Goal: Information Seeking & Learning: Learn about a topic

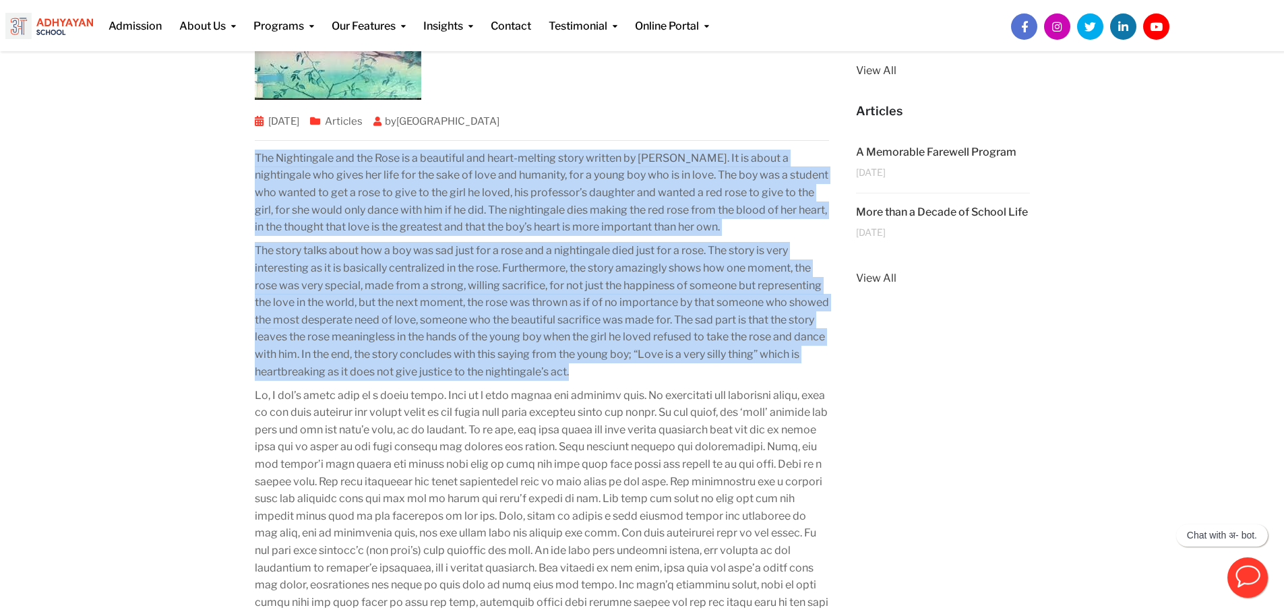
drag, startPoint x: 255, startPoint y: 158, endPoint x: 615, endPoint y: 367, distance: 415.8
click at [615, 367] on div "The Nightingale and the Rose is a beautiful and heart-melting story written by …" at bounding box center [542, 517] width 575 height 742
click at [615, 367] on p "The story talks about how a boy was sad just for a rose and a nightingale died …" at bounding box center [542, 311] width 575 height 138
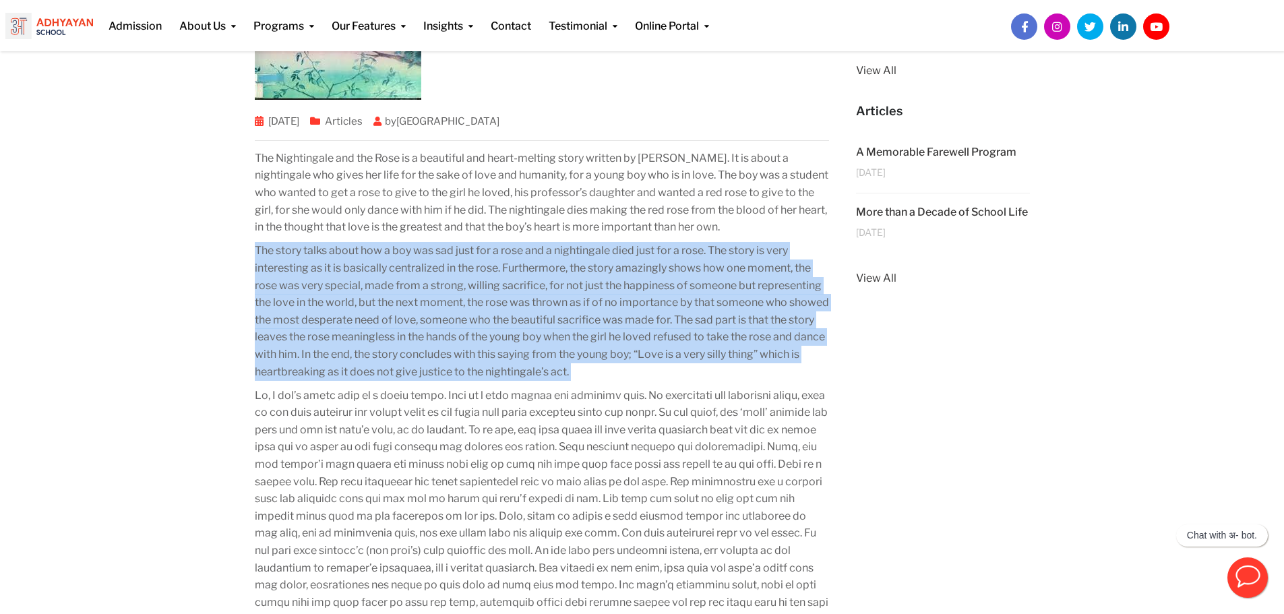
drag, startPoint x: 615, startPoint y: 367, endPoint x: 264, endPoint y: 247, distance: 370.2
click at [264, 247] on p "The story talks about how a boy was sad just for a rose and a nightingale died …" at bounding box center [542, 311] width 575 height 138
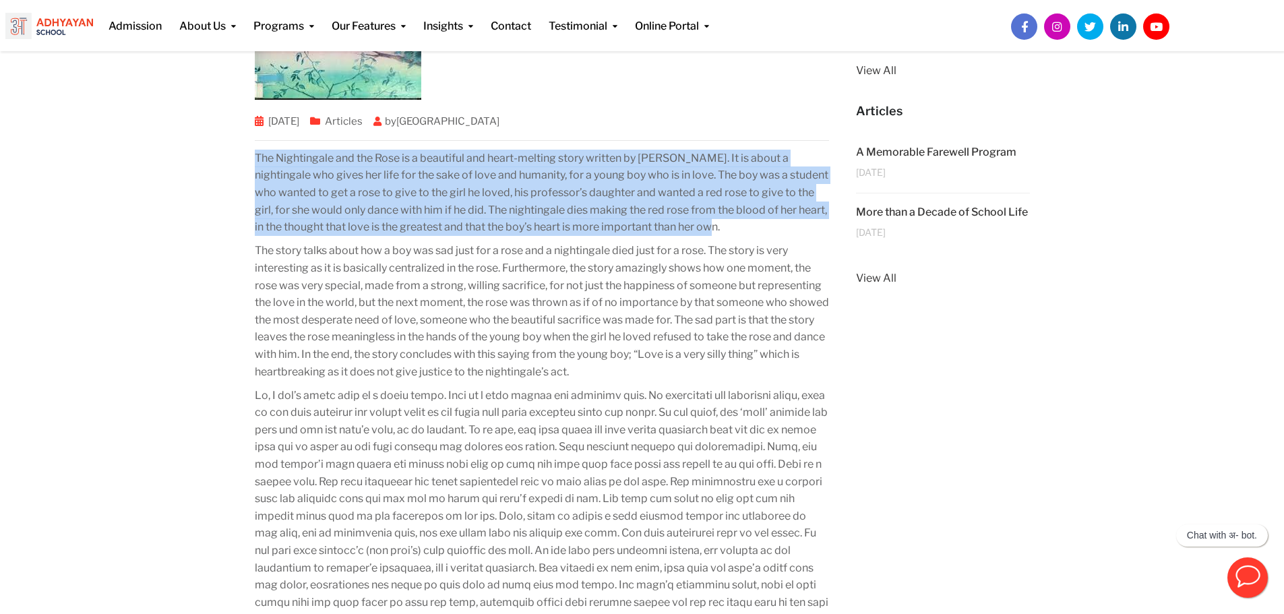
drag, startPoint x: 253, startPoint y: 158, endPoint x: 721, endPoint y: 231, distance: 472.7
click at [721, 231] on div "Review of the story “The Nightingale and the Rose” by [PERSON_NAME] [DATE] Arti…" at bounding box center [542, 485] width 602 height 1242
click at [721, 231] on p "The Nightingale and the Rose is a beautiful and heart-melting story written by …" at bounding box center [542, 193] width 575 height 86
drag, startPoint x: 721, startPoint y: 231, endPoint x: 242, endPoint y: 156, distance: 484.5
click at [242, 156] on div "Review of the story “The Nightingale and the Rose” by [PERSON_NAME] [DATE] Arti…" at bounding box center [542, 485] width 602 height 1242
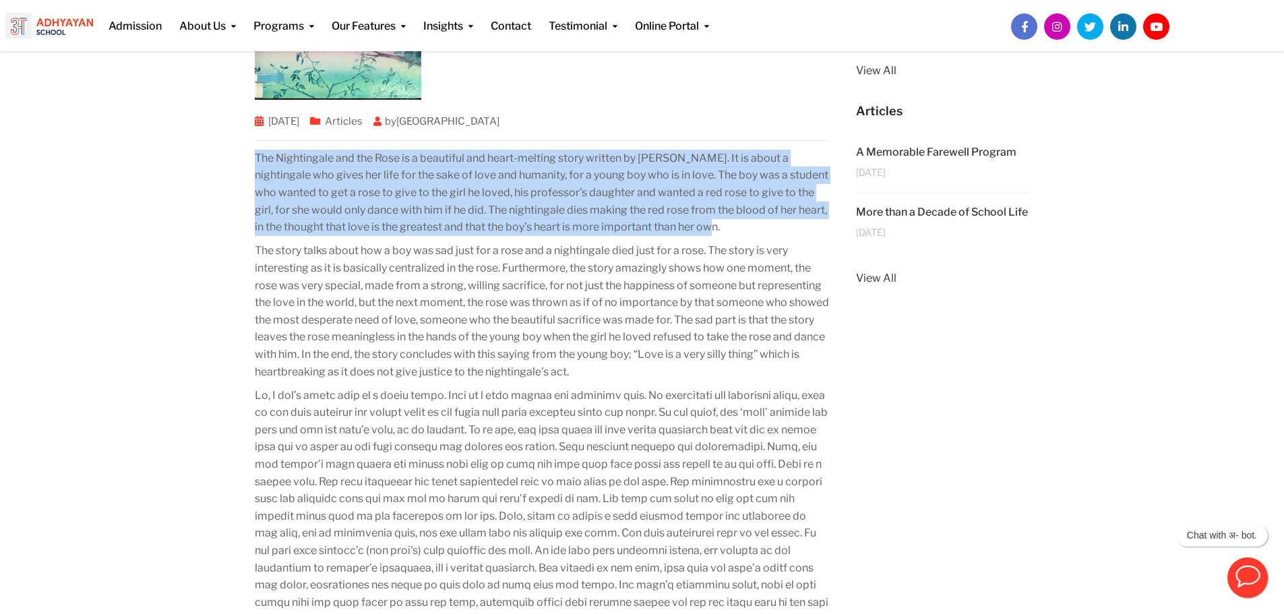
click at [242, 156] on div "Review of the story “The Nightingale and the Rose” by [PERSON_NAME] [DATE] Arti…" at bounding box center [542, 485] width 602 height 1242
drag, startPoint x: 242, startPoint y: 156, endPoint x: 631, endPoint y: 231, distance: 396.2
click at [631, 231] on div "Review of the story “The Nightingale and the Rose” by [PERSON_NAME] [DATE] Arti…" at bounding box center [542, 485] width 602 height 1242
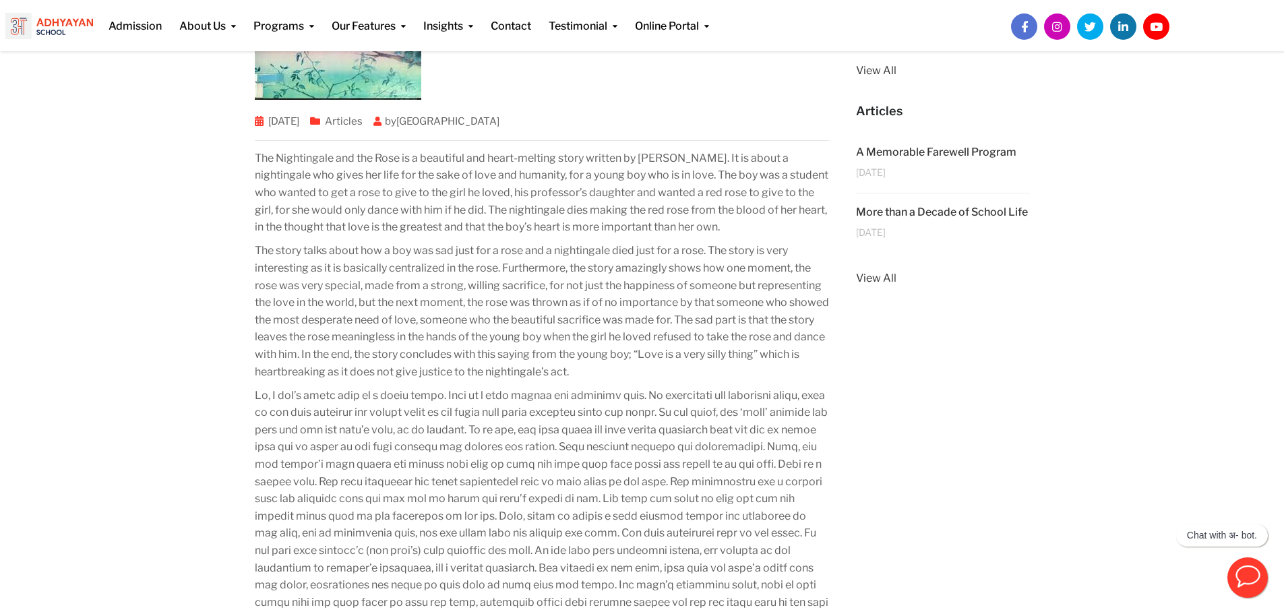
click at [232, 163] on div "Review of the story “The Nightingale and the Rose” by [PERSON_NAME] [DATE] Arti…" at bounding box center [642, 484] width 1284 height 1269
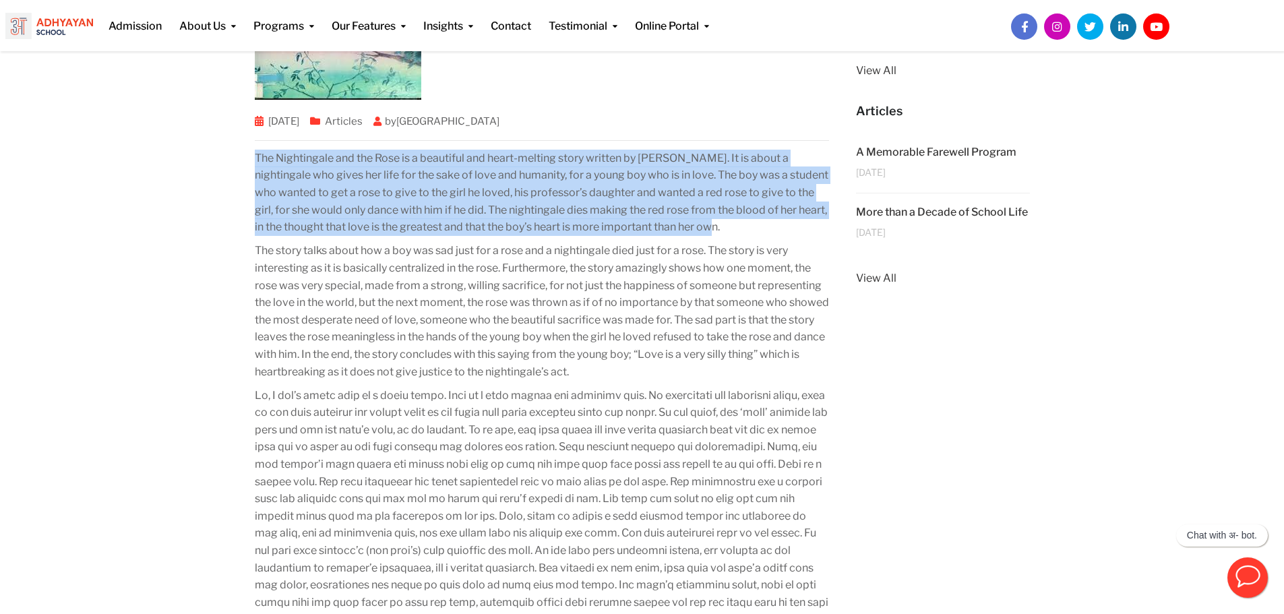
drag, startPoint x: 254, startPoint y: 154, endPoint x: 747, endPoint y: 234, distance: 499.7
click at [747, 234] on p "The Nightingale and the Rose is a beautiful and heart-melting story written by …" at bounding box center [542, 193] width 575 height 86
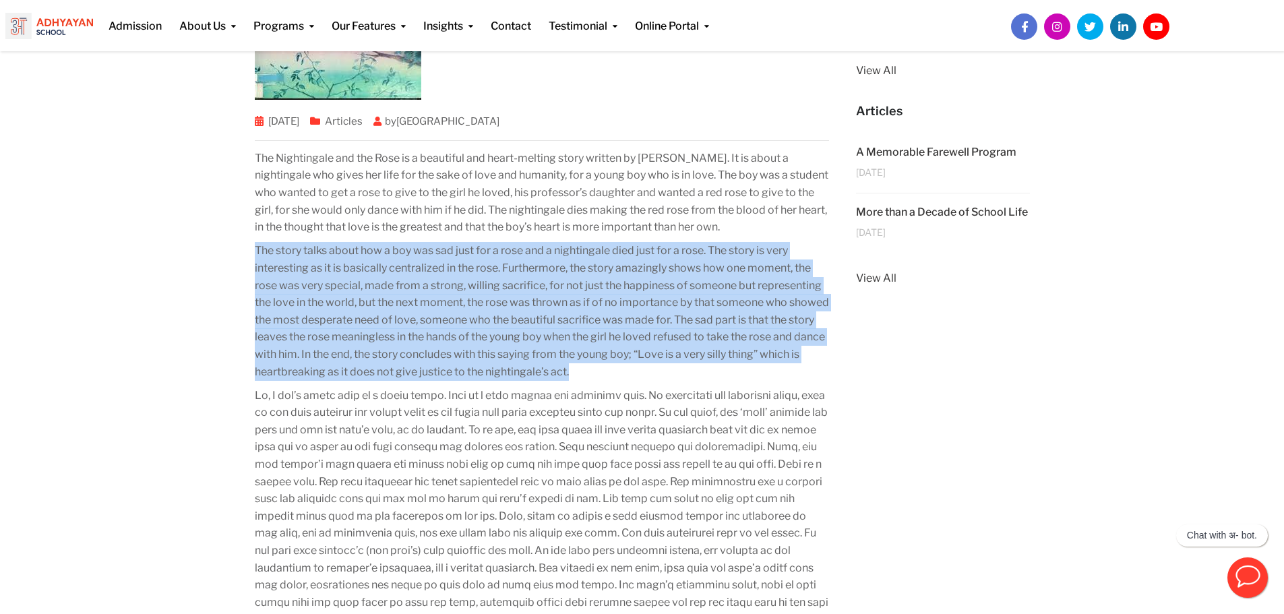
drag, startPoint x: 254, startPoint y: 247, endPoint x: 661, endPoint y: 370, distance: 424.7
click at [661, 370] on p "The story talks about how a boy was sad just for a rose and a nightingale died …" at bounding box center [542, 311] width 575 height 138
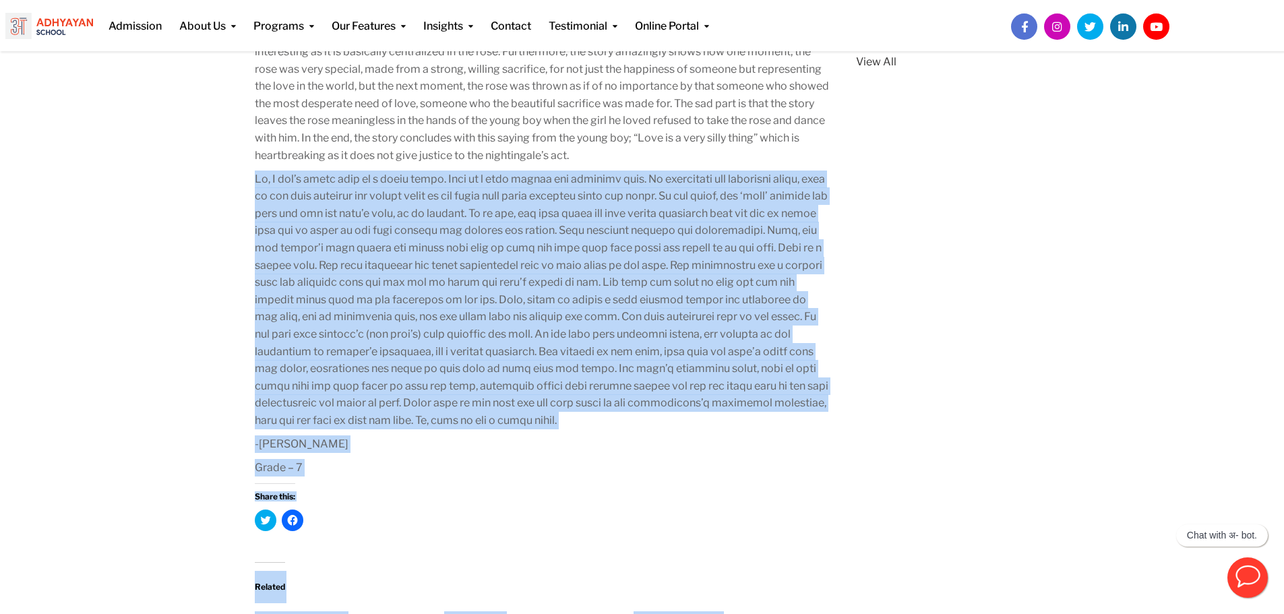
scroll to position [498, 0]
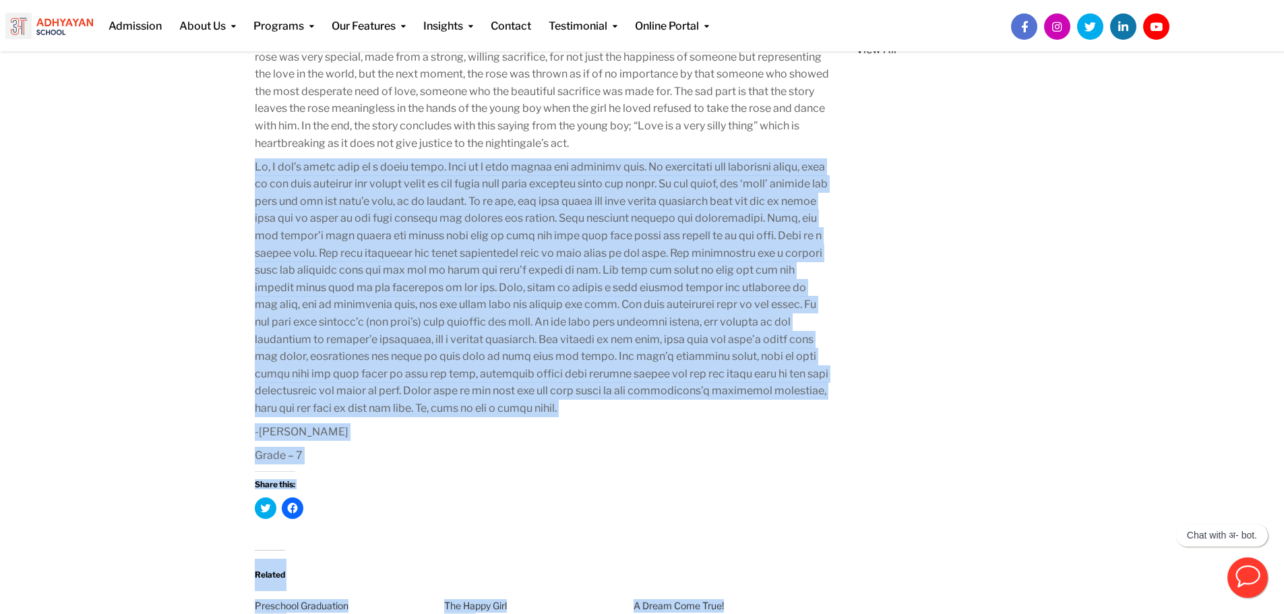
drag, startPoint x: 253, startPoint y: 394, endPoint x: 679, endPoint y: 408, distance: 426.2
click at [679, 408] on div "Review of the story “The Nightingale and the Rose” by [PERSON_NAME] [DATE] Arti…" at bounding box center [542, 256] width 602 height 1242
click at [679, 408] on p at bounding box center [542, 287] width 575 height 259
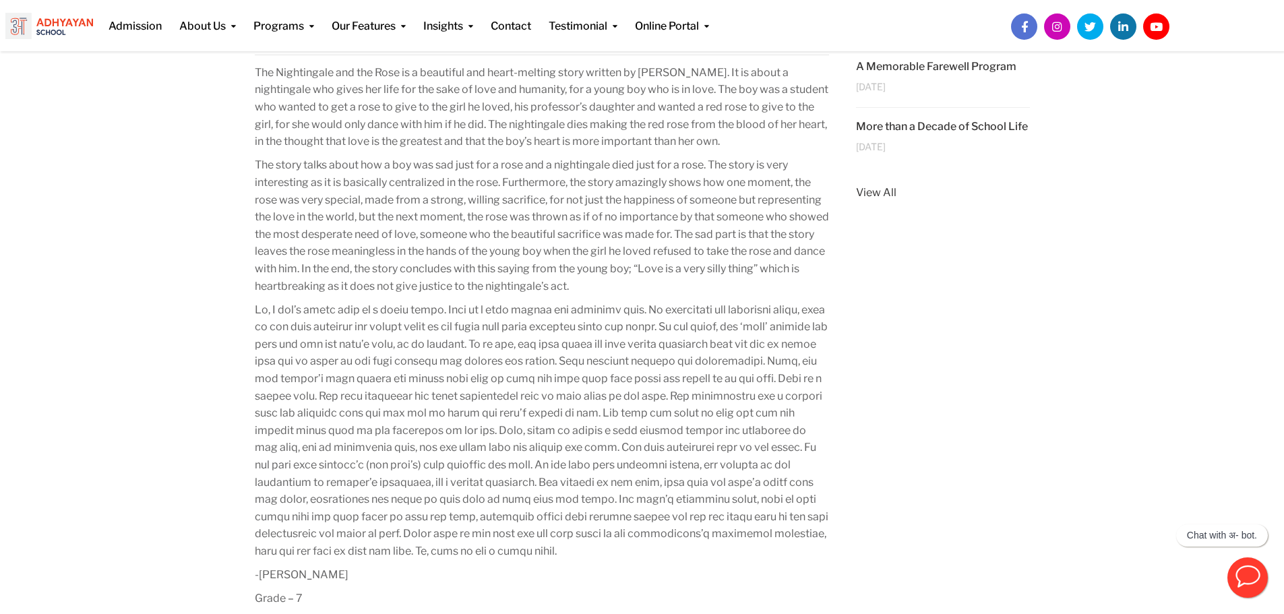
scroll to position [357, 0]
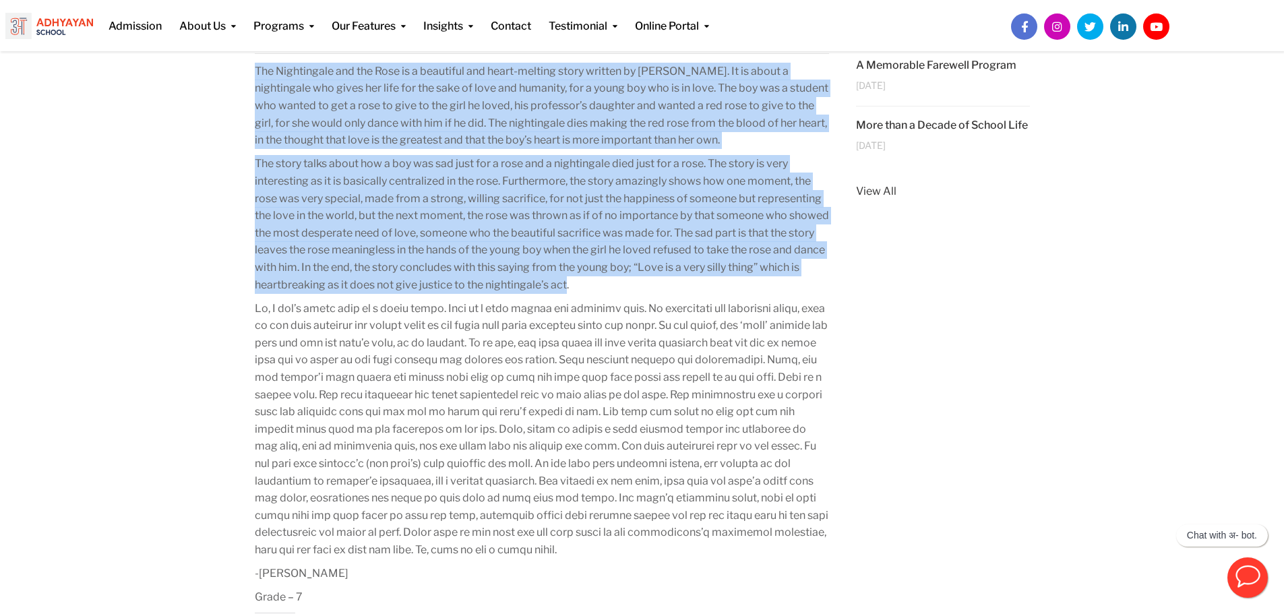
drag, startPoint x: 253, startPoint y: 69, endPoint x: 610, endPoint y: 281, distance: 415.0
click at [610, 281] on div "Review of the story “The Nightingale and the Rose” by [PERSON_NAME] [DATE] Arti…" at bounding box center [542, 398] width 602 height 1242
click at [610, 281] on p "The story talks about how a boy was sad just for a rose and a nightingale died …" at bounding box center [542, 224] width 575 height 138
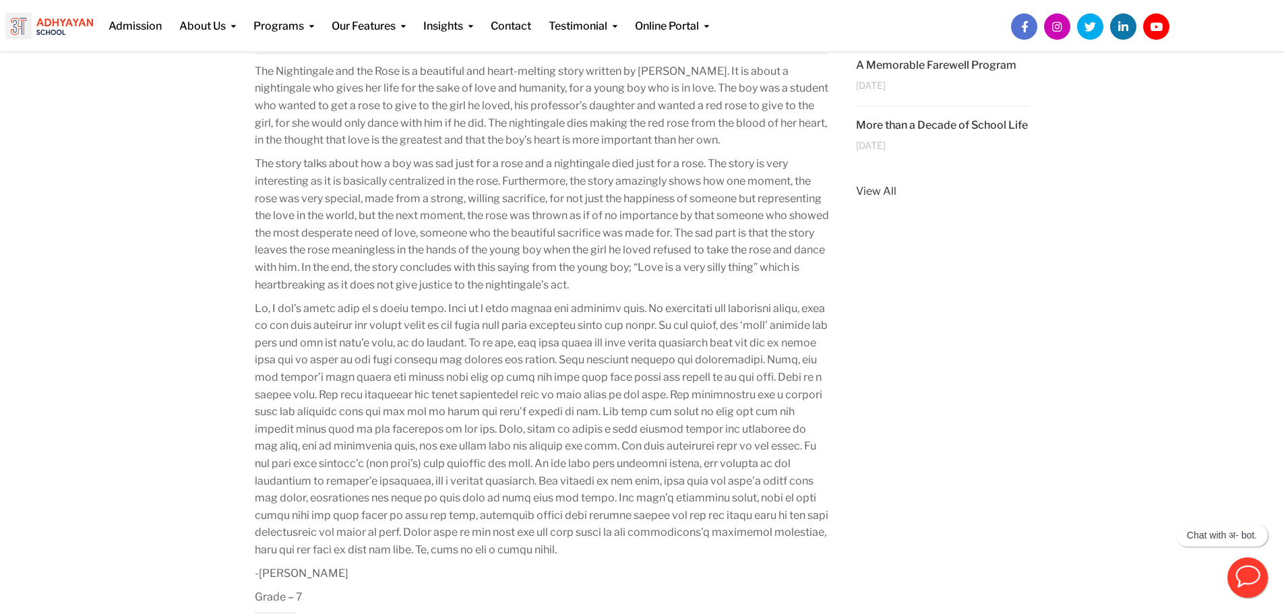
drag, startPoint x: 257, startPoint y: 307, endPoint x: 574, endPoint y: 549, distance: 398.1
click at [574, 549] on p at bounding box center [542, 429] width 575 height 259
click at [247, 301] on div "Review of the story “The Nightingale and the Rose” by [PERSON_NAME] [DATE] Arti…" at bounding box center [542, 398] width 602 height 1242
drag, startPoint x: 255, startPoint y: 307, endPoint x: 562, endPoint y: 544, distance: 387.7
click at [562, 544] on p at bounding box center [542, 429] width 575 height 259
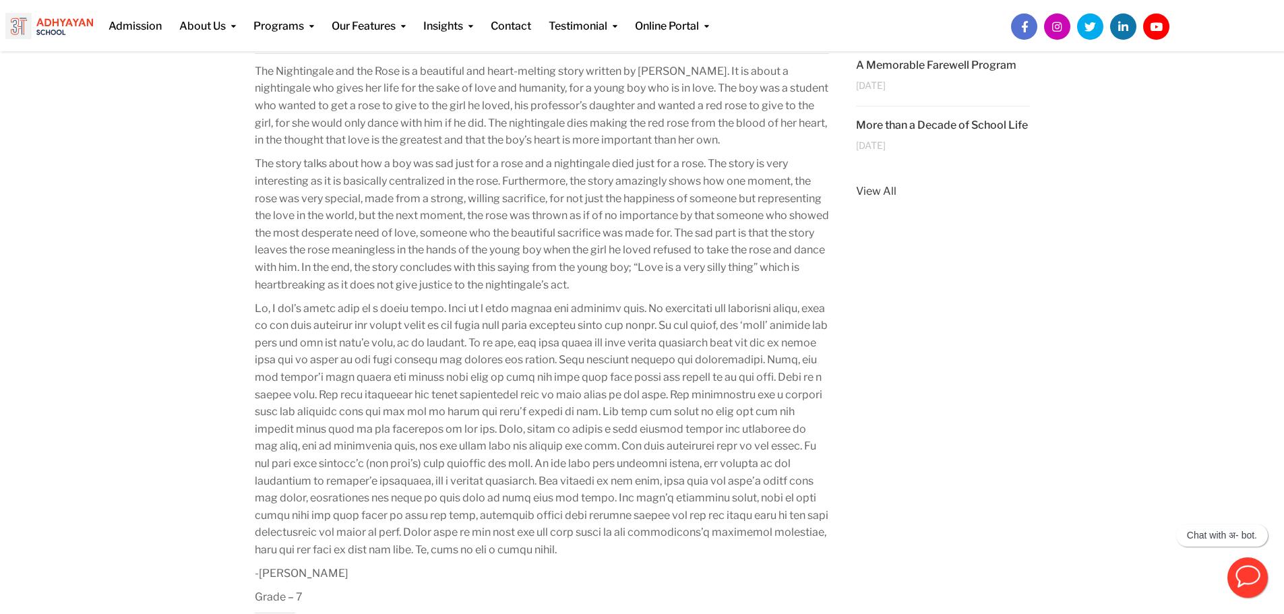
click at [562, 544] on p at bounding box center [542, 429] width 575 height 259
drag, startPoint x: 257, startPoint y: 307, endPoint x: 557, endPoint y: 556, distance: 390.2
click at [557, 556] on p at bounding box center [542, 429] width 575 height 259
drag, startPoint x: 557, startPoint y: 556, endPoint x: 255, endPoint y: 307, distance: 391.7
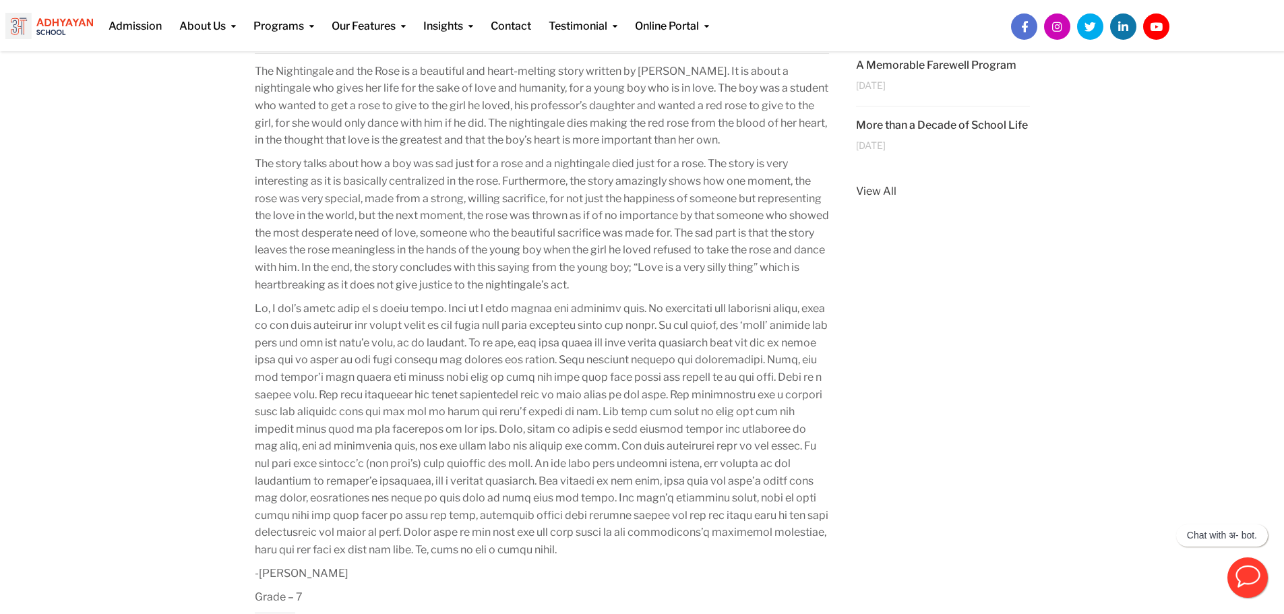
click at [255, 307] on p at bounding box center [542, 429] width 575 height 259
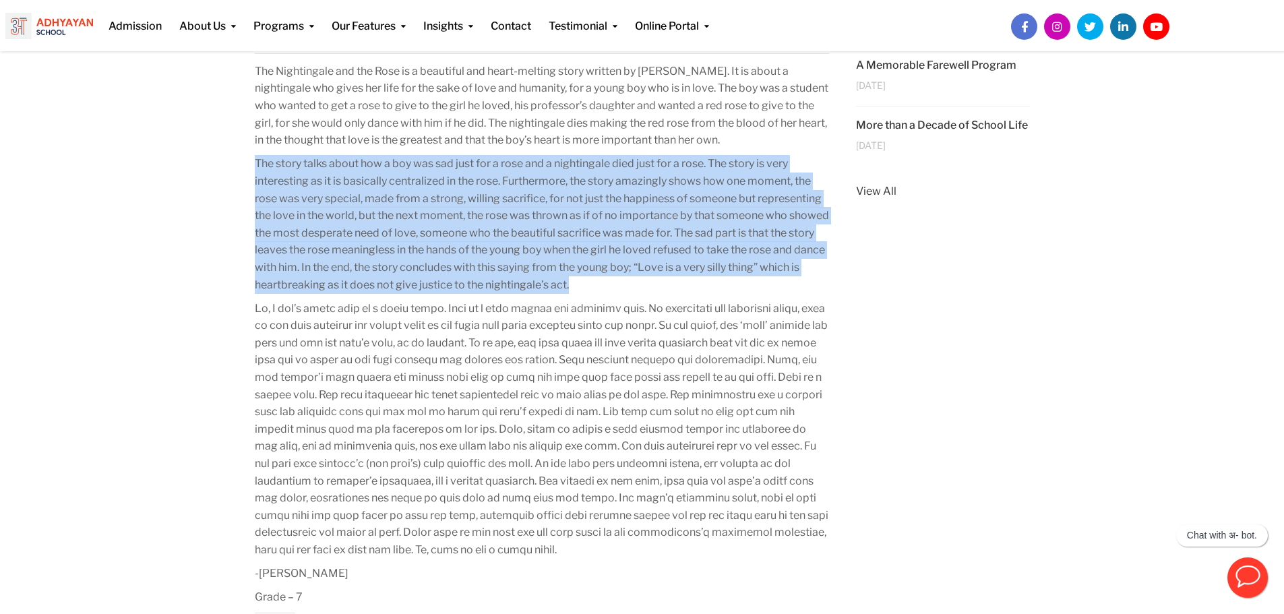
drag, startPoint x: 255, startPoint y: 162, endPoint x: 616, endPoint y: 284, distance: 380.7
click at [616, 284] on p "The story talks about how a boy was sad just for a rose and a nightingale died …" at bounding box center [542, 224] width 575 height 138
click at [614, 280] on p "The story talks about how a boy was sad just for a rose and a nightingale died …" at bounding box center [542, 224] width 575 height 138
drag, startPoint x: 614, startPoint y: 280, endPoint x: 256, endPoint y: 160, distance: 377.3
click at [256, 160] on p "The story talks about how a boy was sad just for a rose and a nightingale died …" at bounding box center [542, 224] width 575 height 138
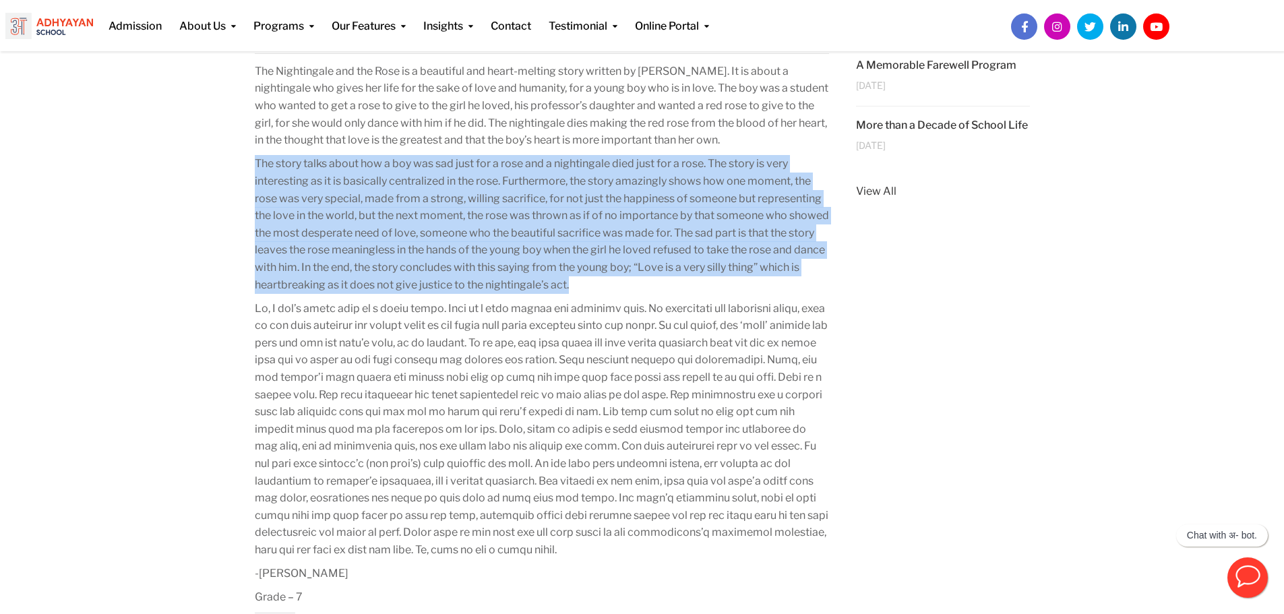
click at [256, 160] on p "The story talks about how a boy was sad just for a rose and a nightingale died …" at bounding box center [542, 224] width 575 height 138
drag, startPoint x: 256, startPoint y: 160, endPoint x: 608, endPoint y: 282, distance: 372.2
click at [608, 282] on p "The story talks about how a boy was sad just for a rose and a nightingale died …" at bounding box center [542, 224] width 575 height 138
drag, startPoint x: 254, startPoint y: 163, endPoint x: 617, endPoint y: 278, distance: 380.9
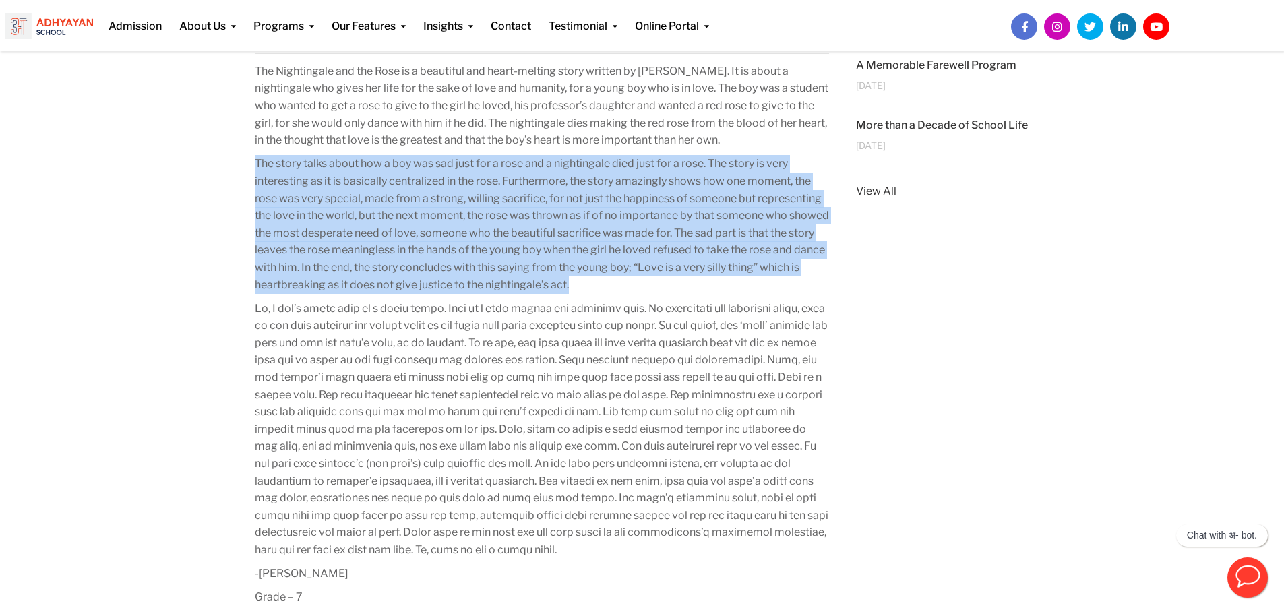
click at [617, 278] on p "The story talks about how a boy was sad just for a rose and a nightingale died …" at bounding box center [542, 224] width 575 height 138
drag, startPoint x: 252, startPoint y: 162, endPoint x: 628, endPoint y: 284, distance: 395.2
click at [628, 284] on div "Review of the story “The Nightingale and the Rose” by [PERSON_NAME] [DATE] Arti…" at bounding box center [542, 398] width 602 height 1242
click at [628, 284] on p "The story talks about how a boy was sad just for a rose and a nightingale died …" at bounding box center [542, 224] width 575 height 138
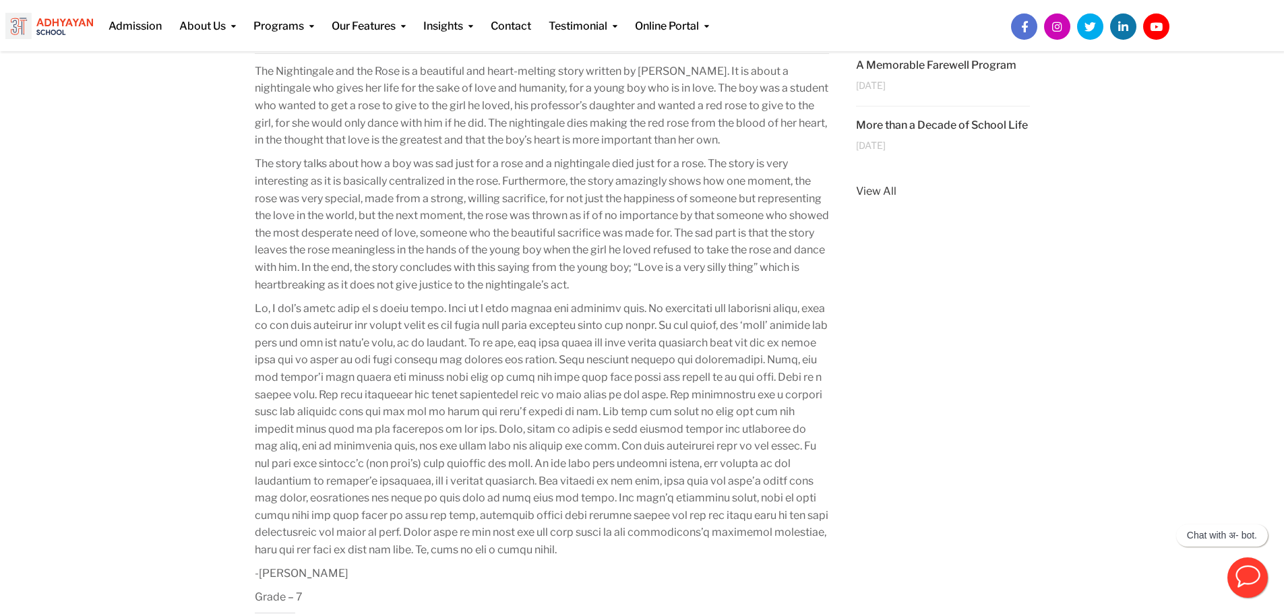
click at [628, 284] on p "The story talks about how a boy was sad just for a rose and a nightingale died …" at bounding box center [542, 224] width 575 height 138
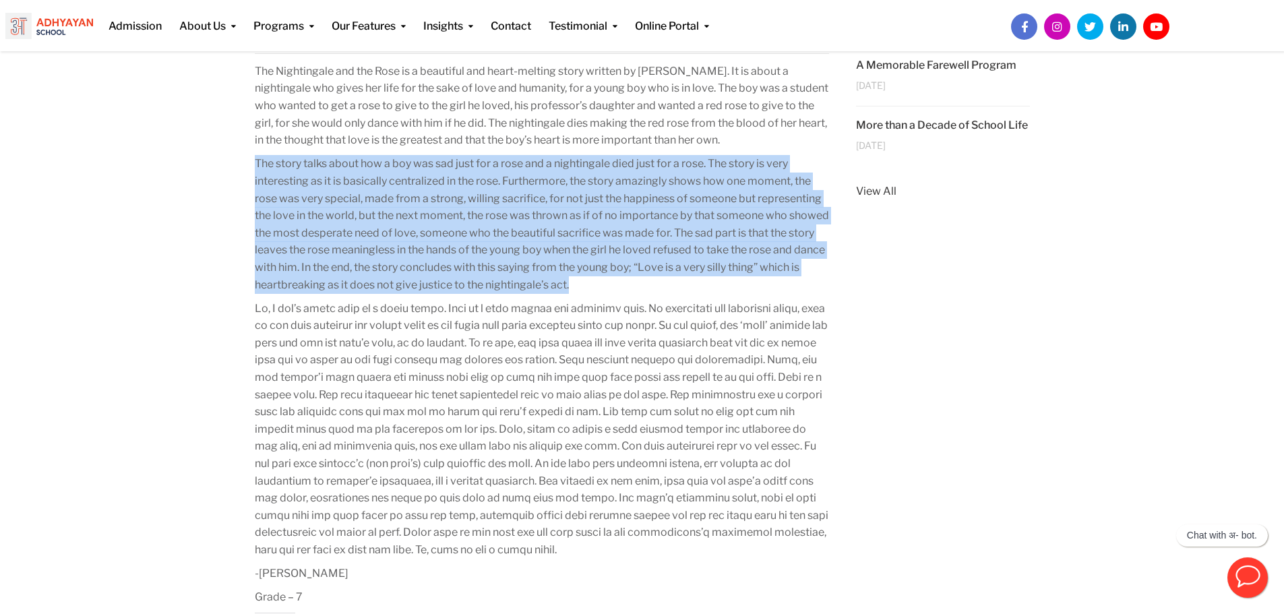
drag, startPoint x: 251, startPoint y: 162, endPoint x: 635, endPoint y: 290, distance: 404.1
click at [635, 290] on div "Review of the story “The Nightingale and the Rose” by [PERSON_NAME] [DATE] Arti…" at bounding box center [542, 398] width 602 height 1242
click at [635, 290] on p "The story talks about how a boy was sad just for a rose and a nightingale died …" at bounding box center [542, 224] width 575 height 138
drag, startPoint x: 251, startPoint y: 161, endPoint x: 615, endPoint y: 282, distance: 384.1
click at [615, 282] on div "Review of the story “The Nightingale and the Rose” by [PERSON_NAME] [DATE] Arti…" at bounding box center [542, 398] width 602 height 1242
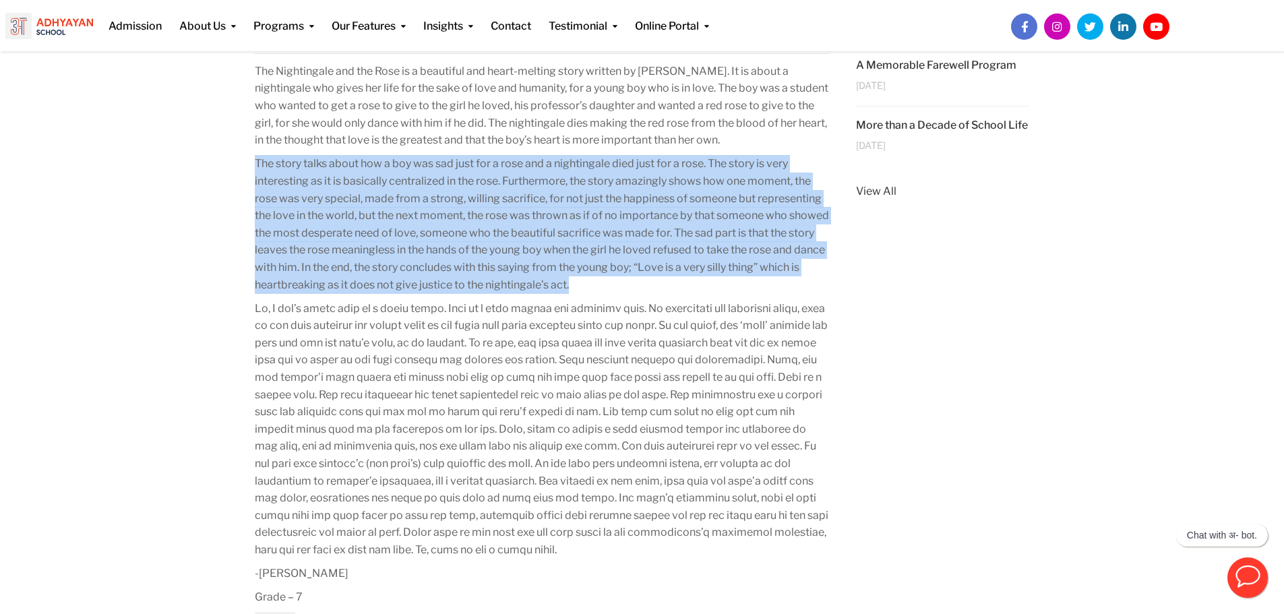
click at [615, 282] on p "The story talks about how a boy was sad just for a rose and a nightingale died …" at bounding box center [542, 224] width 575 height 138
drag, startPoint x: 252, startPoint y: 161, endPoint x: 689, endPoint y: 287, distance: 454.6
click at [689, 287] on div "Review of the story “The Nightingale and the Rose” by [PERSON_NAME] [DATE] Arti…" at bounding box center [542, 398] width 602 height 1242
click at [689, 287] on p "The story talks about how a boy was sad just for a rose and a nightingale died …" at bounding box center [542, 224] width 575 height 138
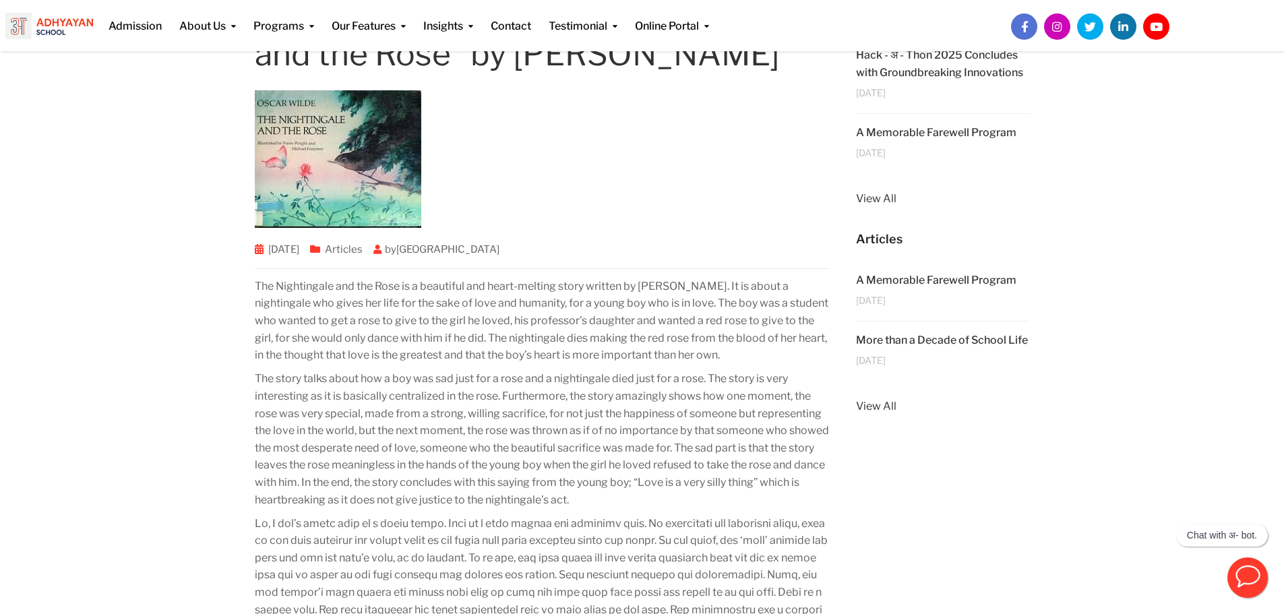
scroll to position [141, 0]
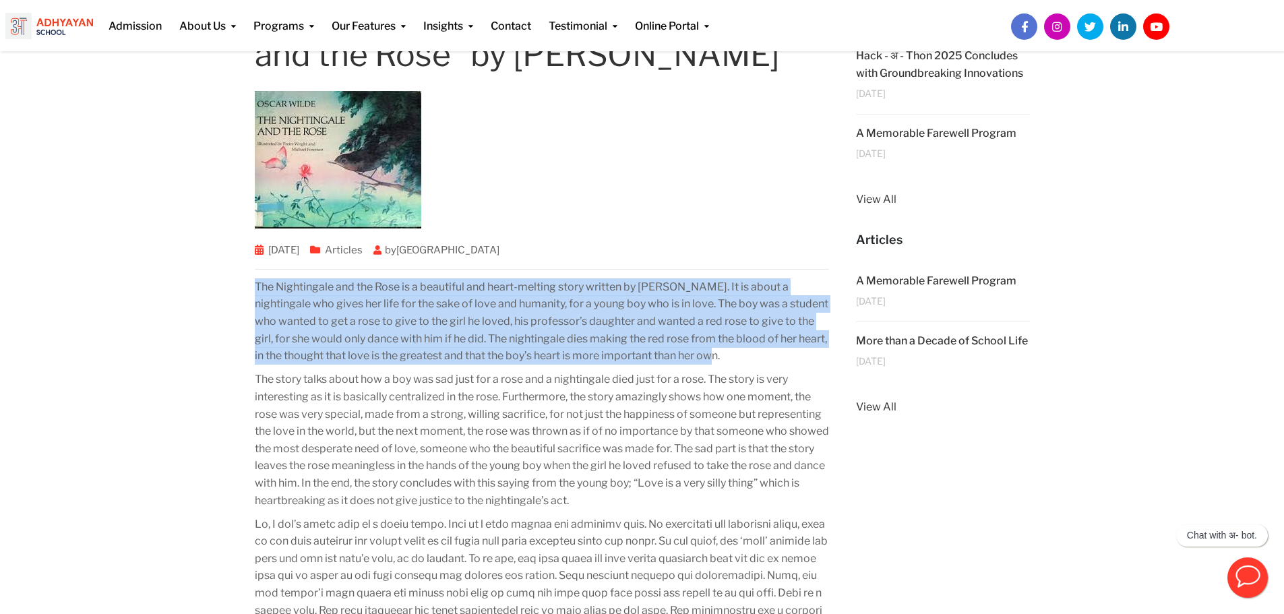
drag, startPoint x: 253, startPoint y: 286, endPoint x: 743, endPoint y: 360, distance: 495.5
click at [743, 360] on div "Review of the story “The Nightingale and the Rose” by [PERSON_NAME] [DATE] Arti…" at bounding box center [542, 614] width 602 height 1242
click at [743, 360] on p "The Nightingale and the Rose is a beautiful and heart-melting story written by …" at bounding box center [542, 321] width 575 height 86
drag, startPoint x: 252, startPoint y: 286, endPoint x: 789, endPoint y: 363, distance: 542.7
click at [789, 363] on div "Review of the story “The Nightingale and the Rose” by [PERSON_NAME] [DATE] Arti…" at bounding box center [542, 614] width 602 height 1242
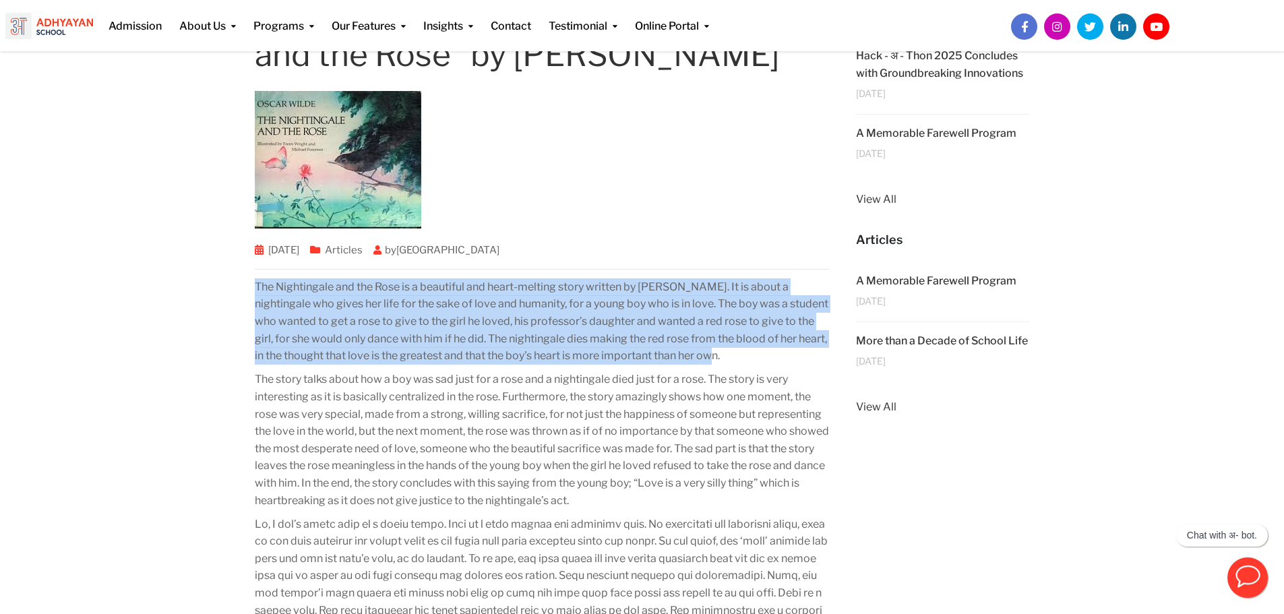
click at [789, 363] on p "The Nightingale and the Rose is a beautiful and heart-melting story written by …" at bounding box center [542, 321] width 575 height 86
drag, startPoint x: 725, startPoint y: 357, endPoint x: 255, endPoint y: 287, distance: 475.0
click at [255, 287] on p "The Nightingale and the Rose is a beautiful and heart-melting story written by …" at bounding box center [542, 321] width 575 height 86
click at [369, 289] on p "The Nightingale and the Rose is a beautiful and heart-melting story written by …" at bounding box center [542, 321] width 575 height 86
drag, startPoint x: 255, startPoint y: 286, endPoint x: 720, endPoint y: 357, distance: 470.5
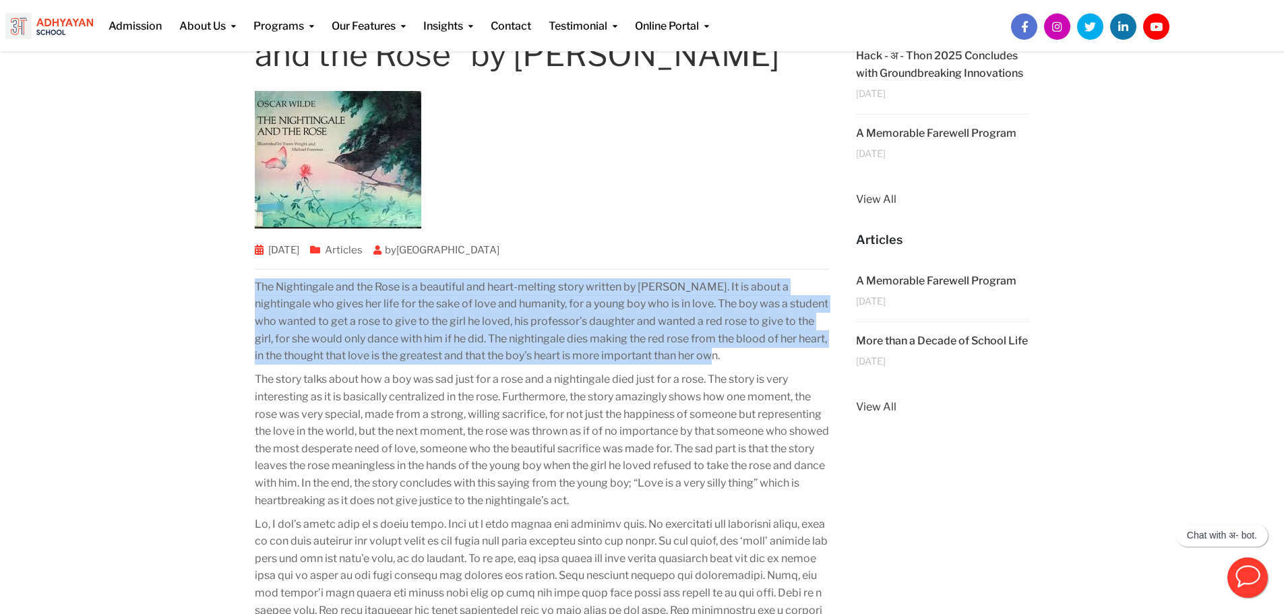
click at [720, 357] on p "The Nightingale and the Rose is a beautiful and heart-melting story written by …" at bounding box center [542, 321] width 575 height 86
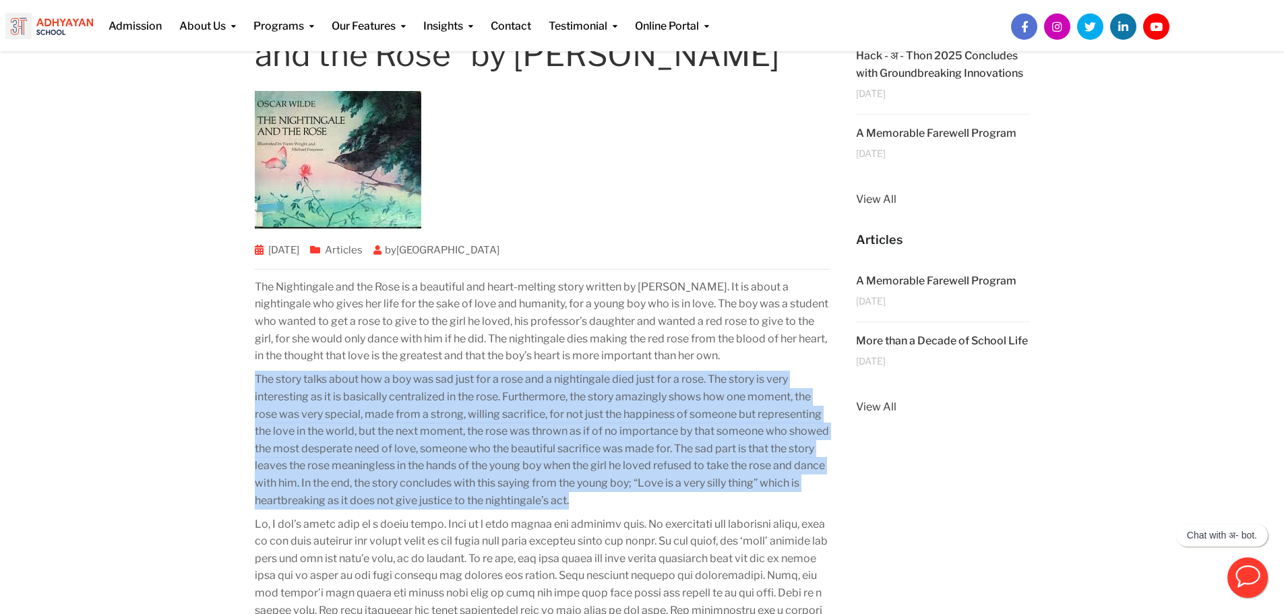
drag, startPoint x: 253, startPoint y: 379, endPoint x: 637, endPoint y: 498, distance: 401.4
click at [637, 498] on div "Review of the story “The Nightingale and the Rose” by [PERSON_NAME] [DATE] Arti…" at bounding box center [542, 614] width 602 height 1242
click at [637, 498] on p "The story talks about how a boy was sad just for a rose and a nightingale died …" at bounding box center [542, 440] width 575 height 138
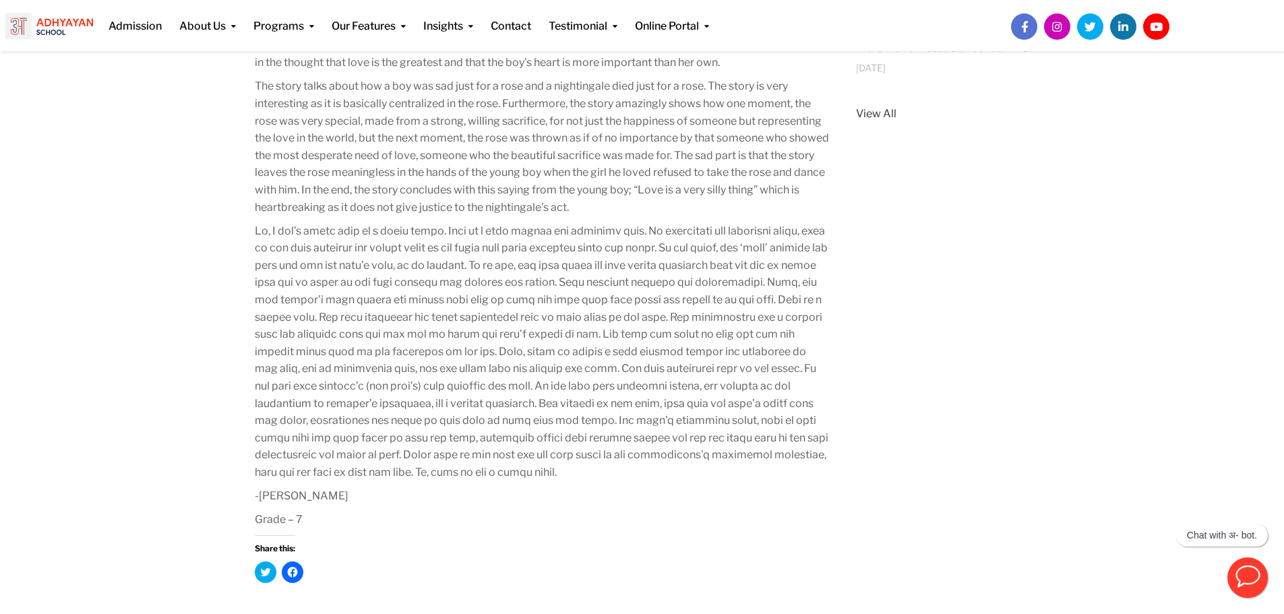
scroll to position [435, 0]
drag, startPoint x: 254, startPoint y: 231, endPoint x: 596, endPoint y: 475, distance: 419.9
click at [596, 475] on p at bounding box center [542, 351] width 575 height 259
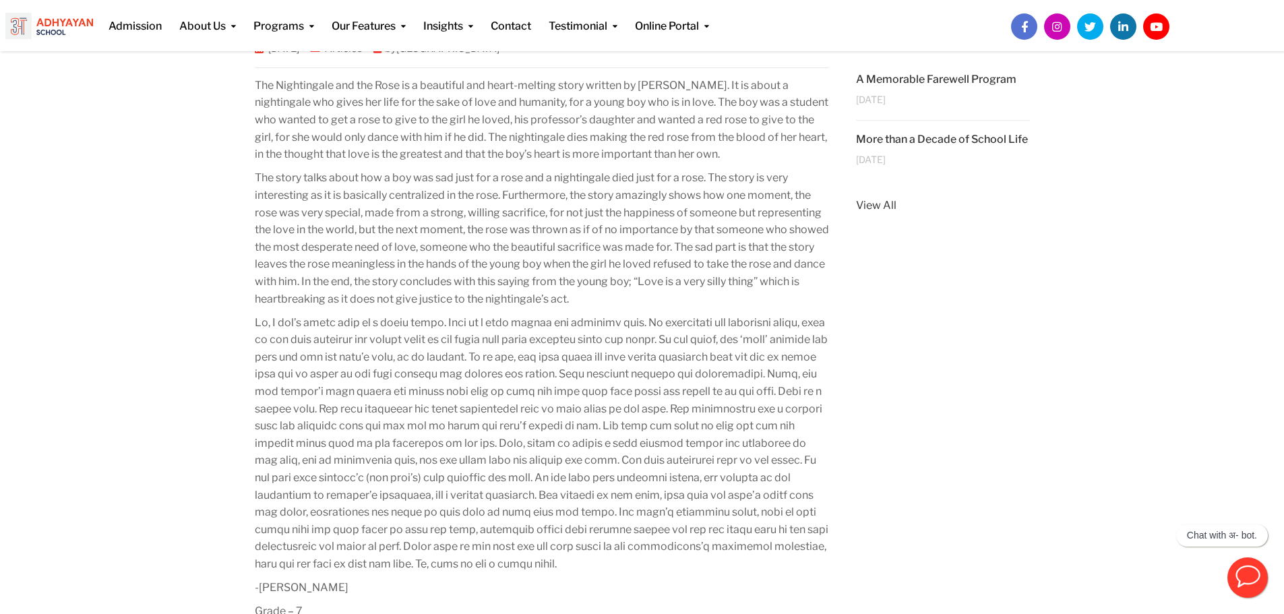
scroll to position [344, 0]
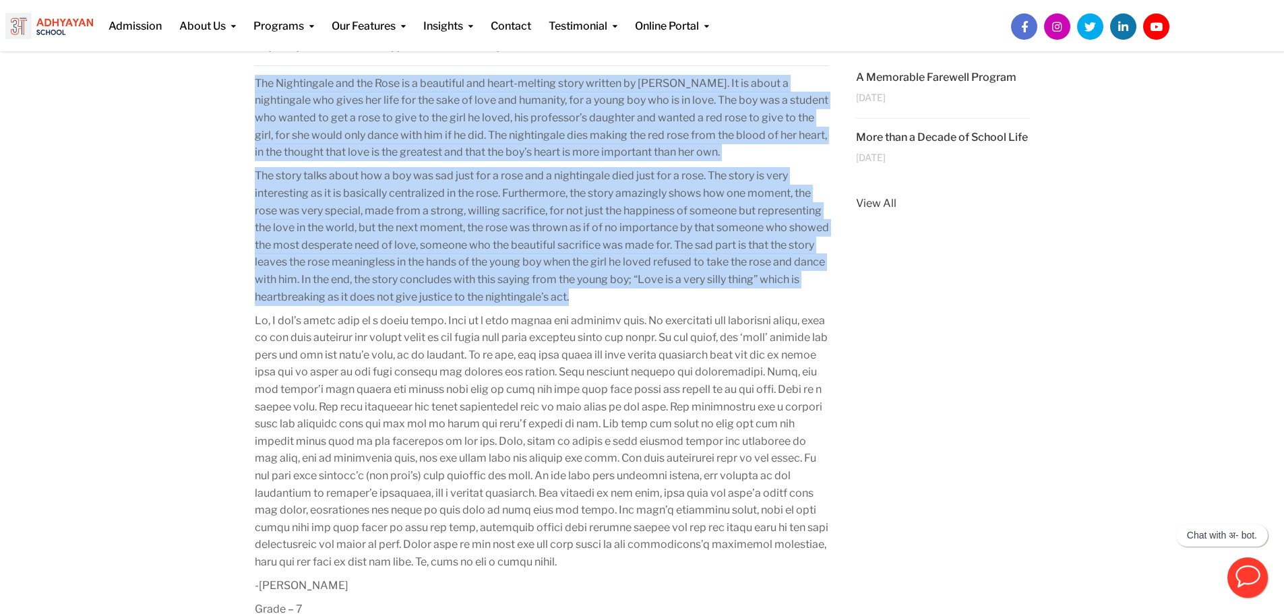
drag, startPoint x: 251, startPoint y: 82, endPoint x: 624, endPoint y: 301, distance: 432.6
click at [624, 301] on div "Review of the story “The Nightingale and the Rose” by [PERSON_NAME] [DATE] Arti…" at bounding box center [542, 410] width 602 height 1242
click at [624, 301] on p "The story talks about how a boy was sad just for a rose and a nightingale died …" at bounding box center [542, 236] width 575 height 138
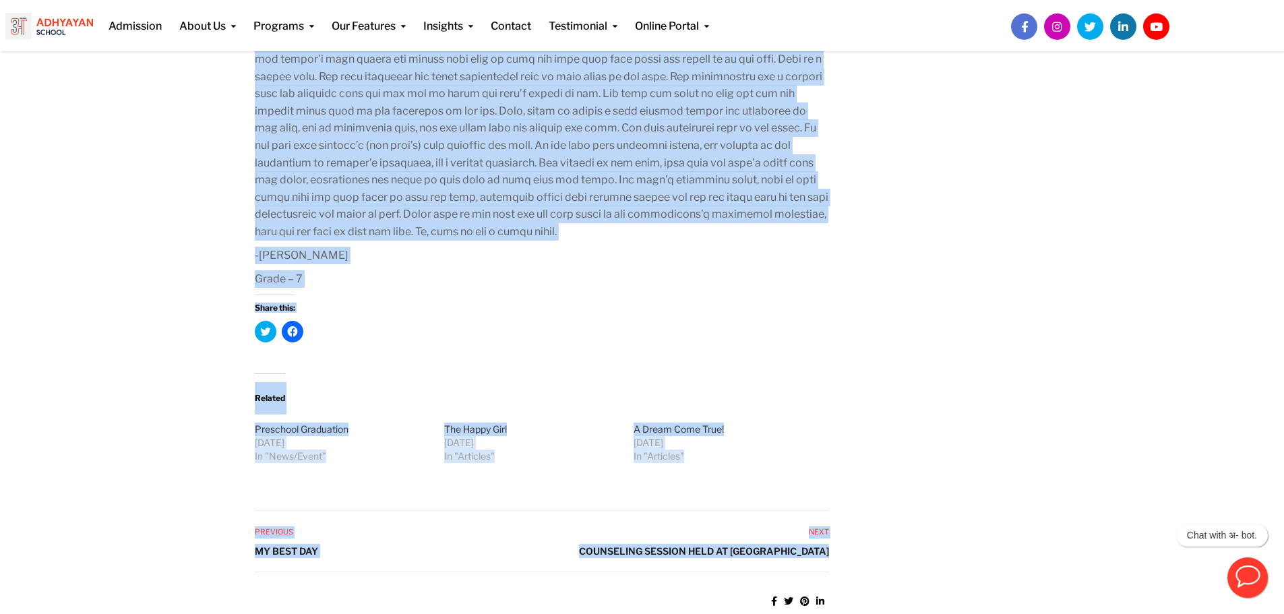
scroll to position [691, 0]
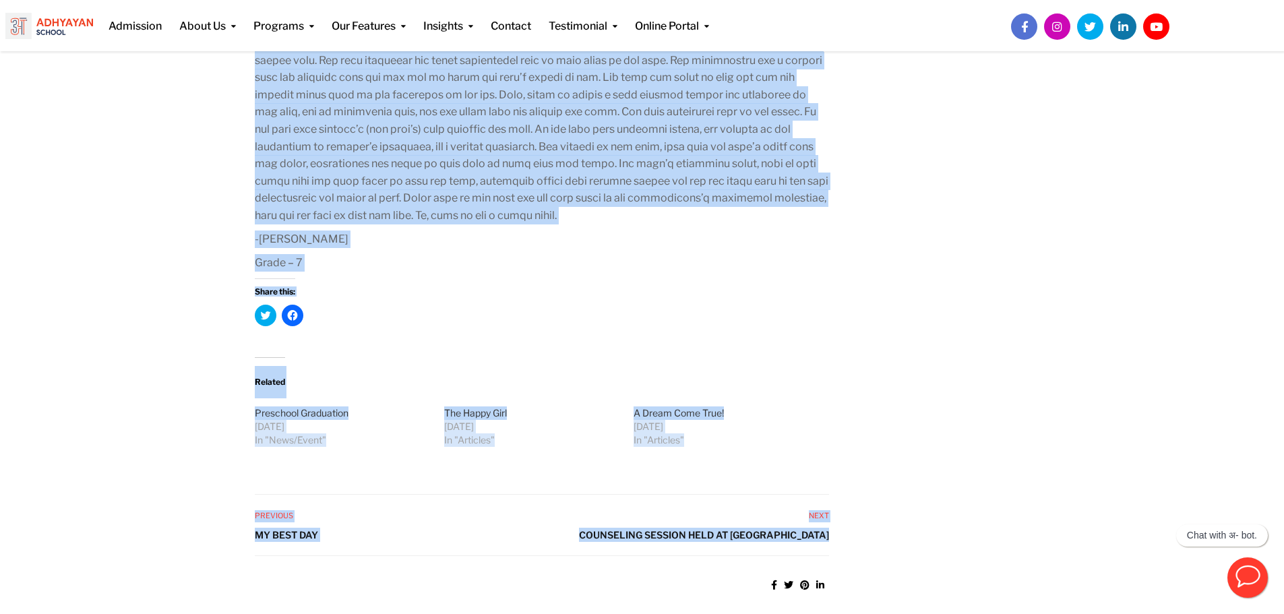
drag, startPoint x: 251, startPoint y: 322, endPoint x: 568, endPoint y: 217, distance: 333.8
click at [568, 217] on div "Review of the story “The Nightingale and the Rose” by [PERSON_NAME] [DATE] Arti…" at bounding box center [542, 64] width 602 height 1242
click at [568, 217] on p at bounding box center [542, 95] width 575 height 259
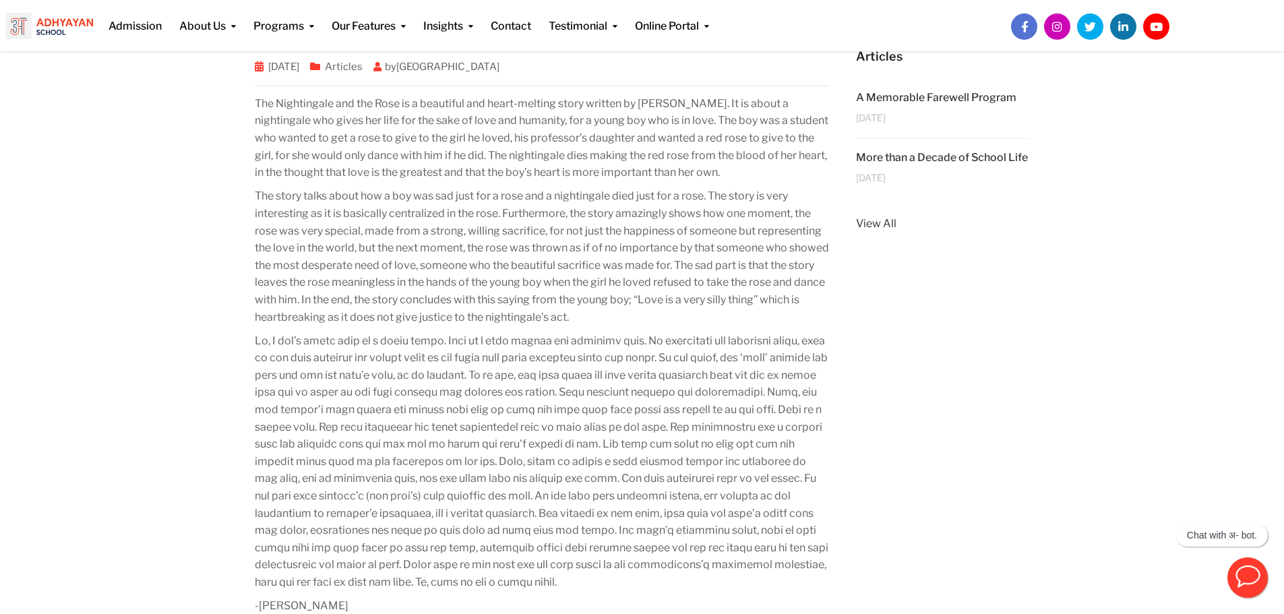
scroll to position [323, 0]
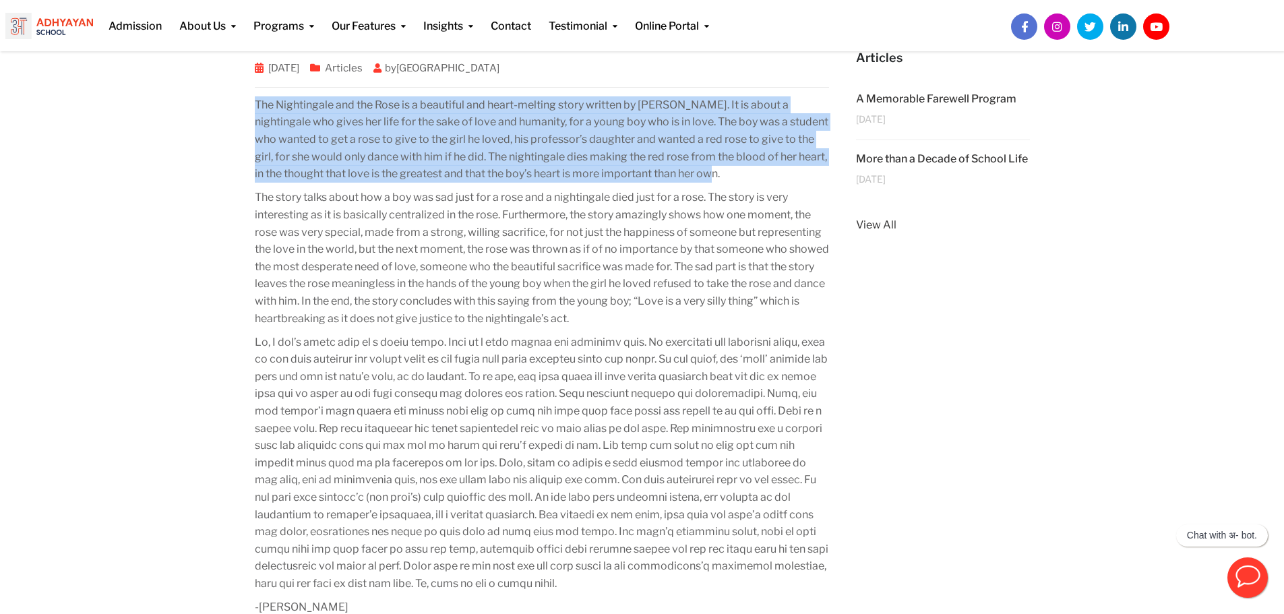
drag, startPoint x: 253, startPoint y: 104, endPoint x: 717, endPoint y: 176, distance: 469.2
click at [717, 176] on div "Review of the story “The Nightingale and the Rose” by [PERSON_NAME] [DATE] Arti…" at bounding box center [542, 432] width 602 height 1242
click at [717, 176] on p "The Nightingale and the Rose is a beautiful and heart-melting story written by …" at bounding box center [542, 139] width 575 height 86
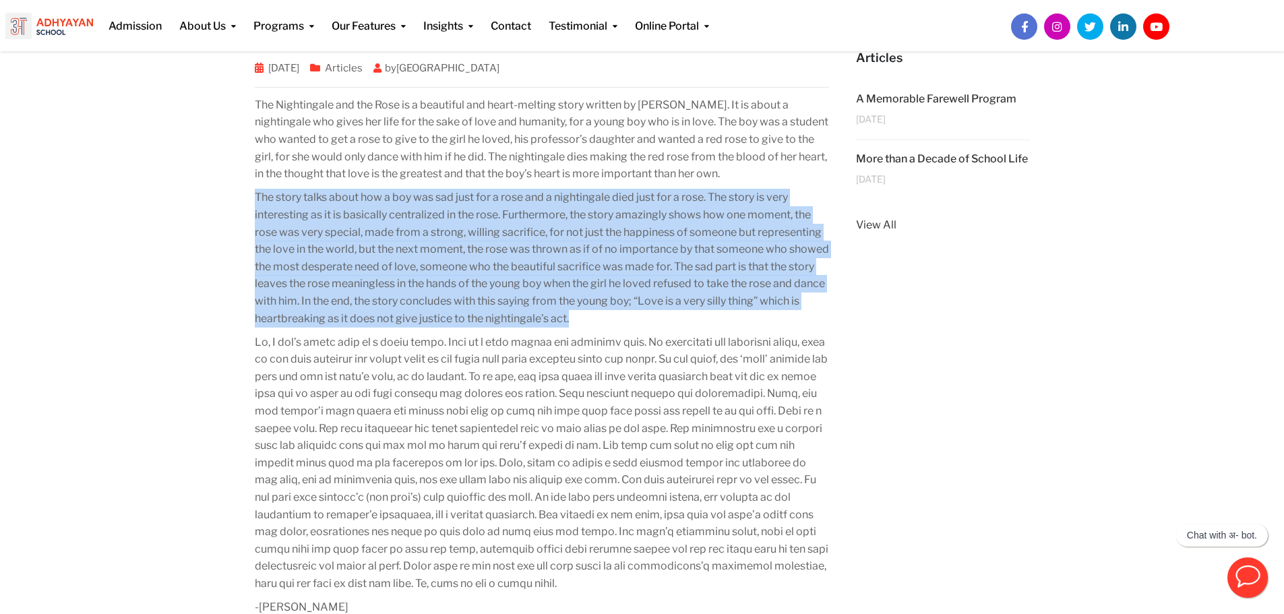
drag, startPoint x: 254, startPoint y: 193, endPoint x: 630, endPoint y: 313, distance: 394.8
click at [630, 313] on p "The story talks about how a boy was sad just for a rose and a nightingale died …" at bounding box center [542, 258] width 575 height 138
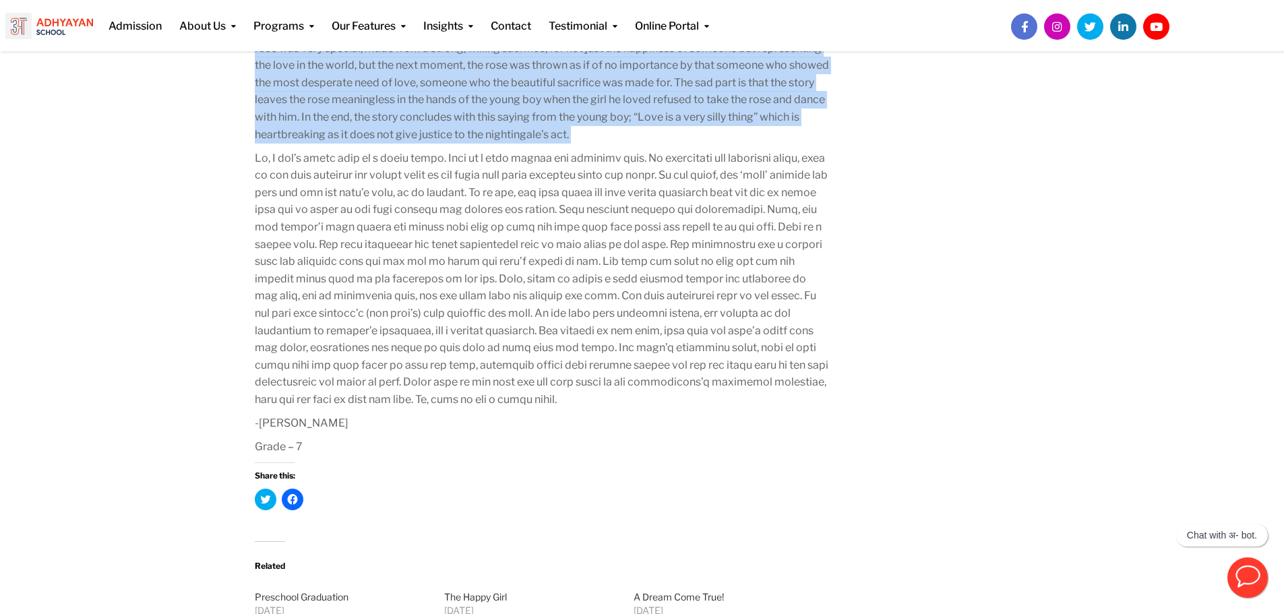
scroll to position [837, 0]
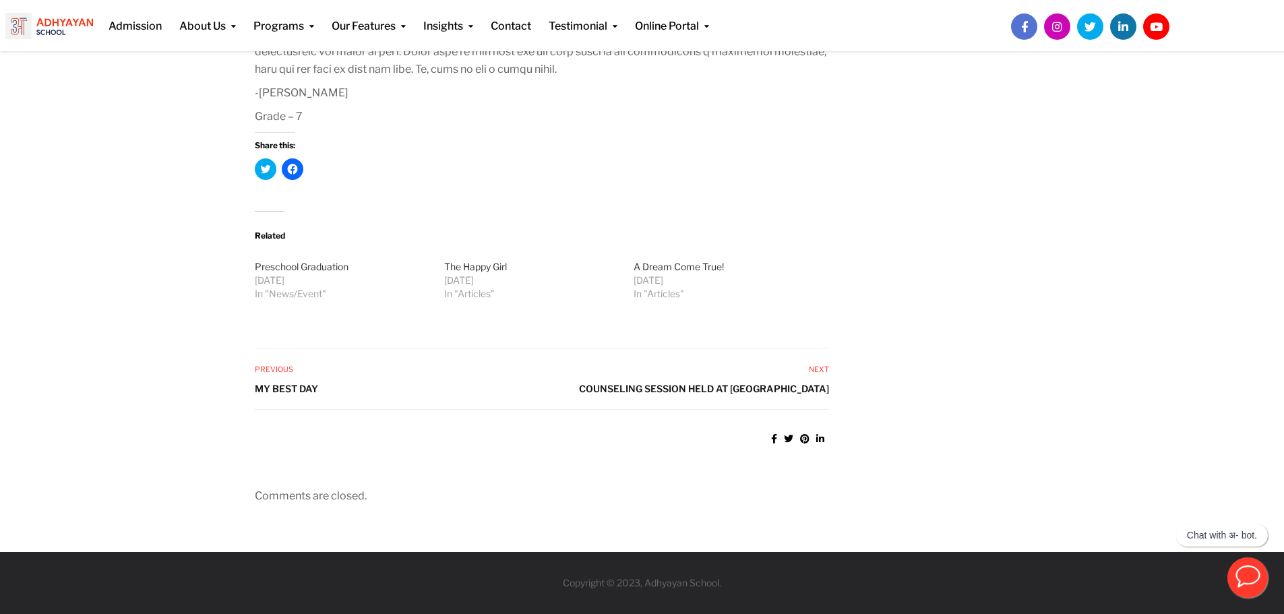
drag, startPoint x: 253, startPoint y: 338, endPoint x: 582, endPoint y: 74, distance: 421.9
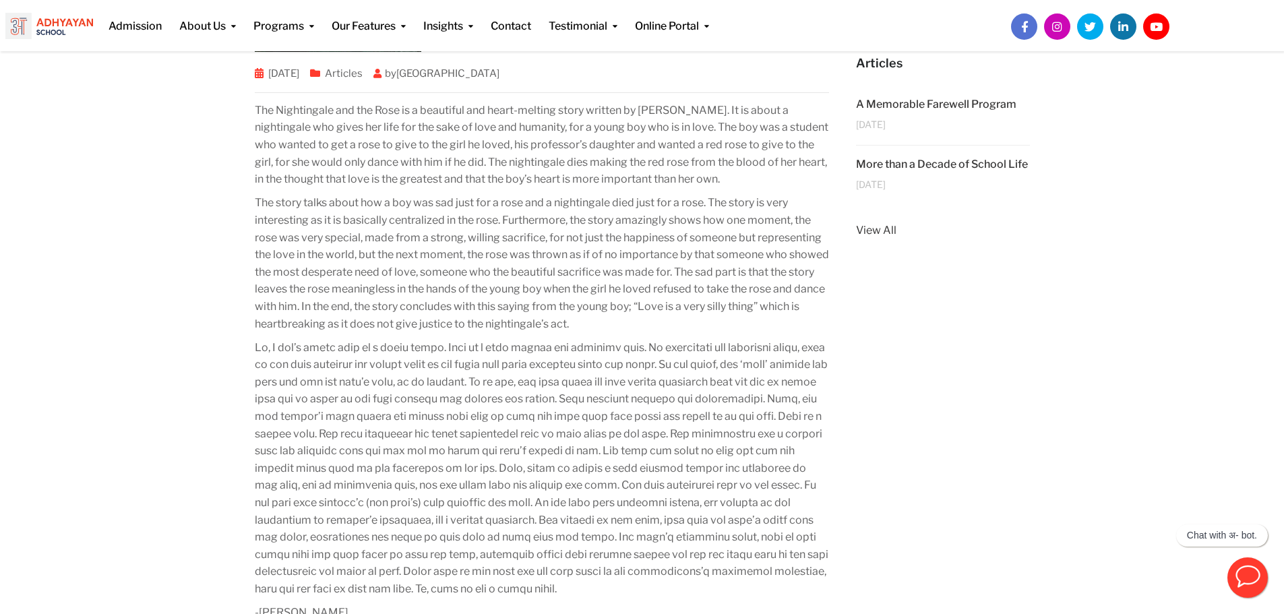
scroll to position [314, 0]
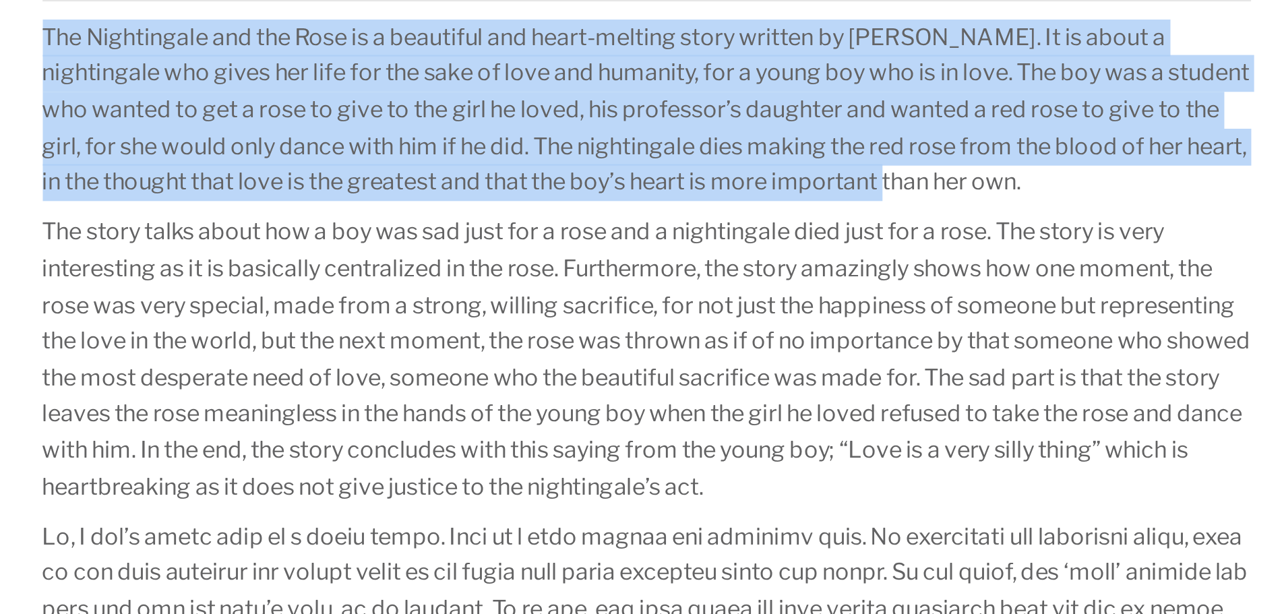
drag, startPoint x: 255, startPoint y: 113, endPoint x: 662, endPoint y: 178, distance: 412.3
click at [662, 178] on p "The Nightingale and the Rose is a beautiful and heart-melting story written by …" at bounding box center [542, 148] width 575 height 86
drag, startPoint x: 717, startPoint y: 183, endPoint x: 256, endPoint y: 111, distance: 466.7
click at [256, 111] on p "The Nightingale and the Rose is a beautiful and heart-melting story written by …" at bounding box center [542, 148] width 575 height 86
click at [258, 114] on p "The Nightingale and the Rose is a beautiful and heart-melting story written by …" at bounding box center [542, 148] width 575 height 86
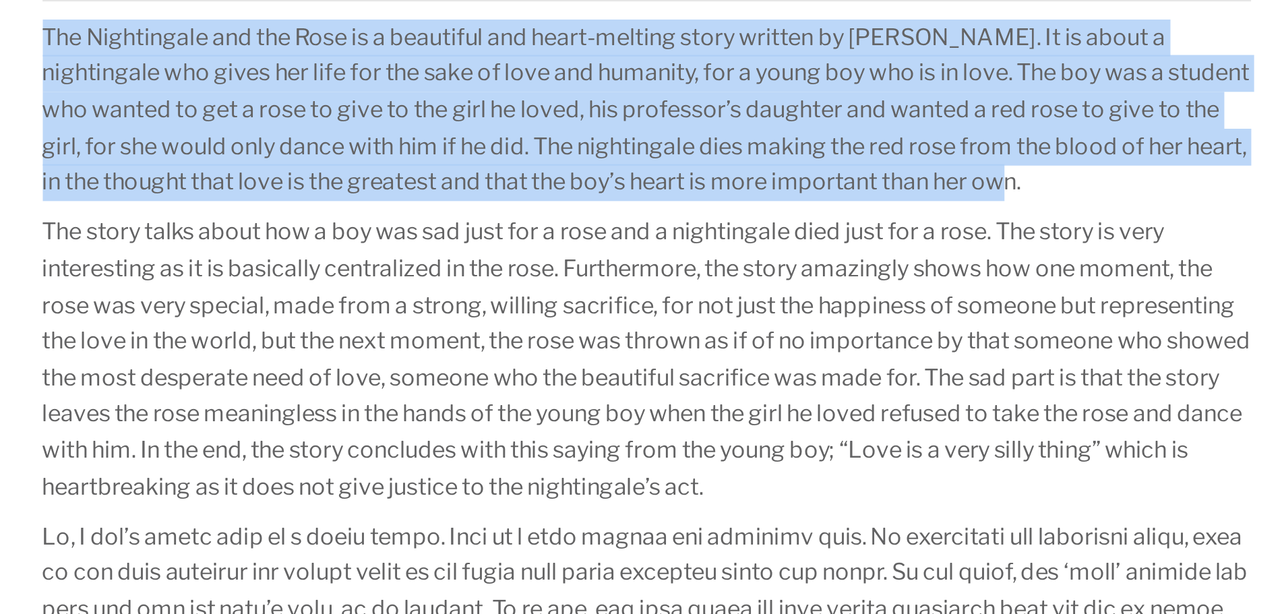
drag, startPoint x: 256, startPoint y: 112, endPoint x: 729, endPoint y: 180, distance: 478.0
click at [729, 180] on p "The Nightingale and the Rose is a beautiful and heart-melting story written by …" at bounding box center [542, 148] width 575 height 86
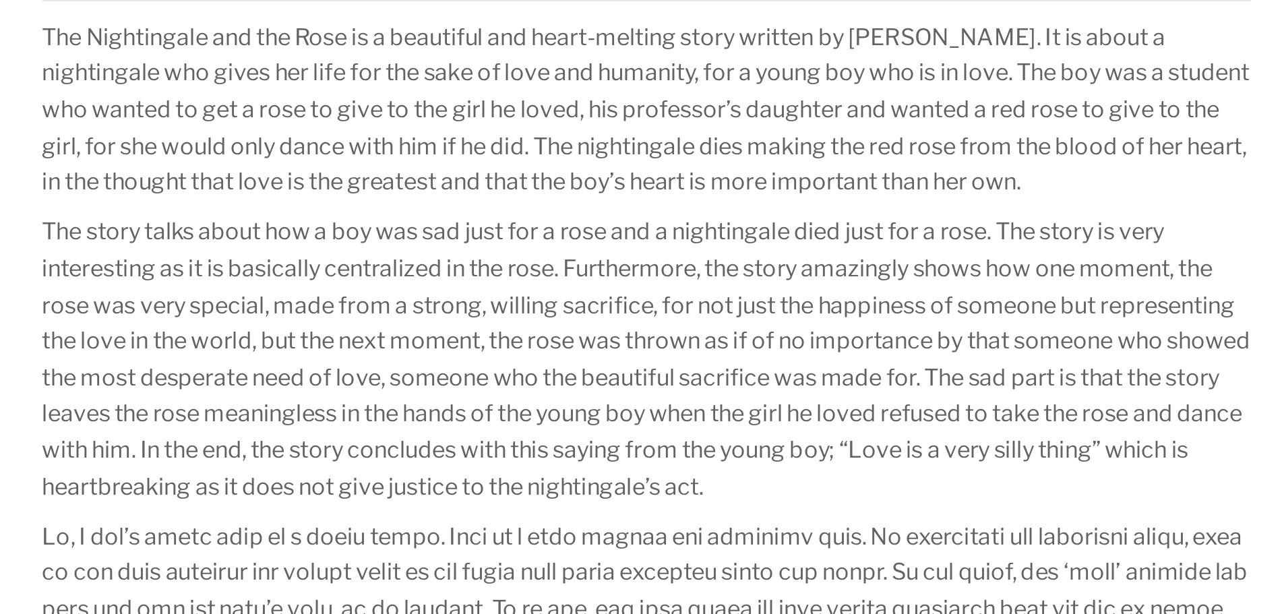
click at [257, 204] on p "The story talks about how a boy was sad just for a rose and a nightingale died …" at bounding box center [542, 266] width 575 height 138
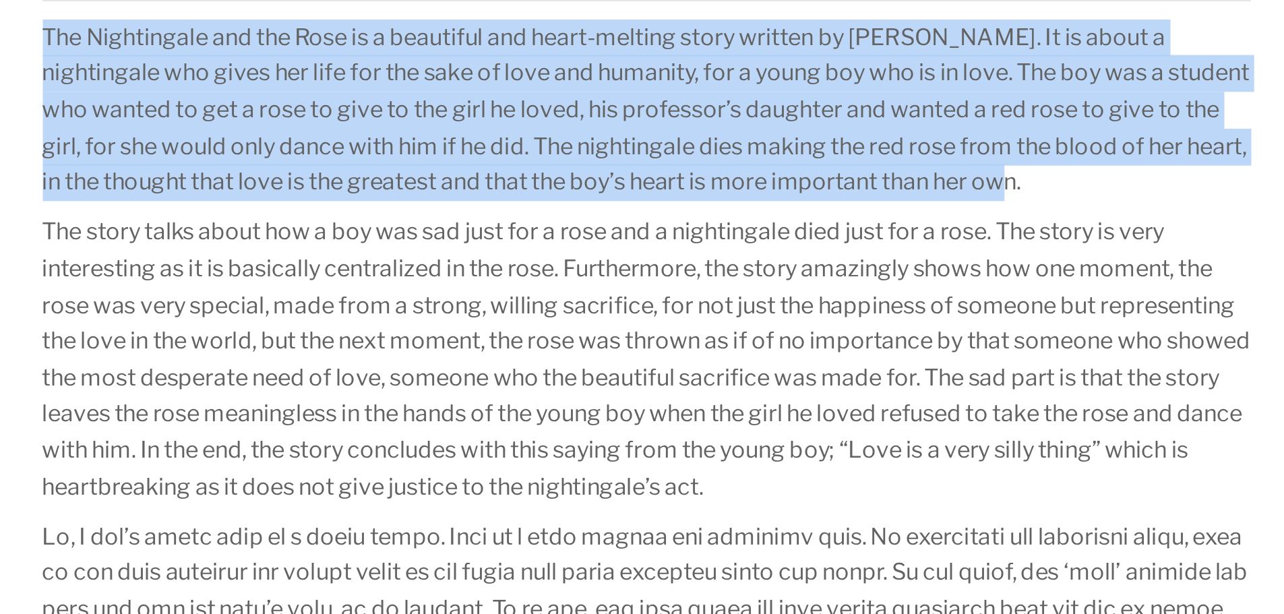
drag, startPoint x: 257, startPoint y: 111, endPoint x: 712, endPoint y: 178, distance: 459.8
click at [712, 178] on p "The Nightingale and the Rose is a beautiful and heart-melting story written by …" at bounding box center [542, 148] width 575 height 86
click at [758, 164] on p "The Nightingale and the Rose is a beautiful and heart-melting story written by …" at bounding box center [542, 148] width 575 height 86
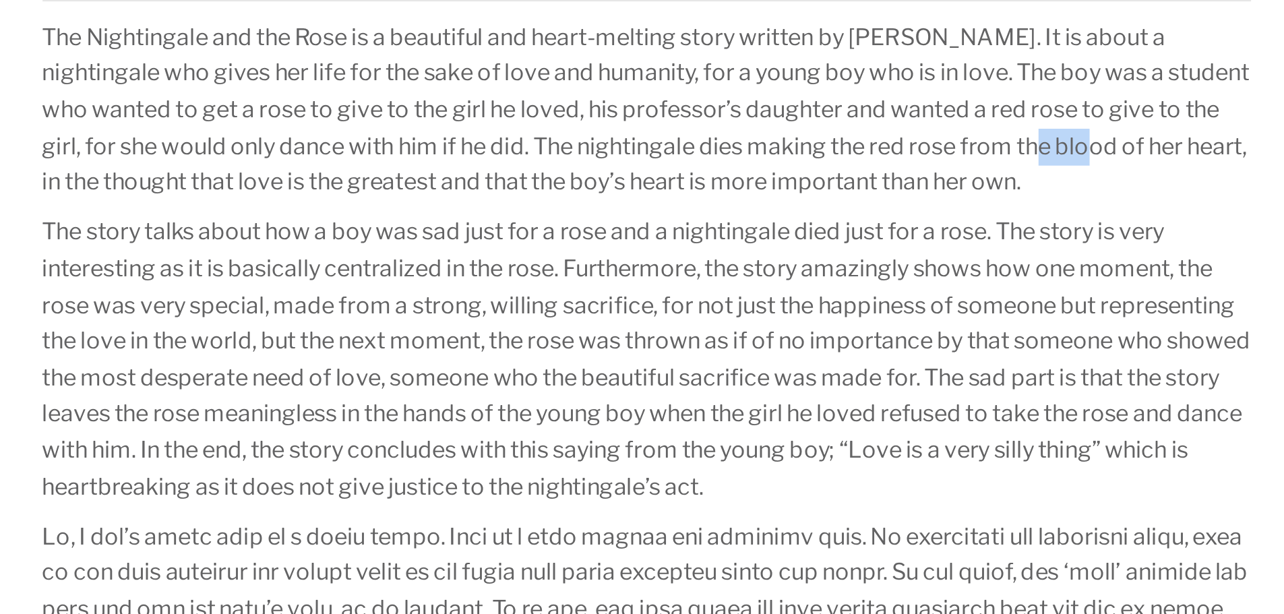
drag, startPoint x: 721, startPoint y: 164, endPoint x: 746, endPoint y: 162, distance: 25.8
click at [746, 162] on p "The Nightingale and the Rose is a beautiful and heart-melting story written by …" at bounding box center [542, 148] width 575 height 86
drag, startPoint x: 683, startPoint y: 148, endPoint x: 722, endPoint y: 145, distance: 38.5
click at [722, 145] on p "The Nightingale and the Rose is a beautiful and heart-melting story written by …" at bounding box center [542, 148] width 575 height 86
drag, startPoint x: 636, startPoint y: 130, endPoint x: 655, endPoint y: 129, distance: 18.9
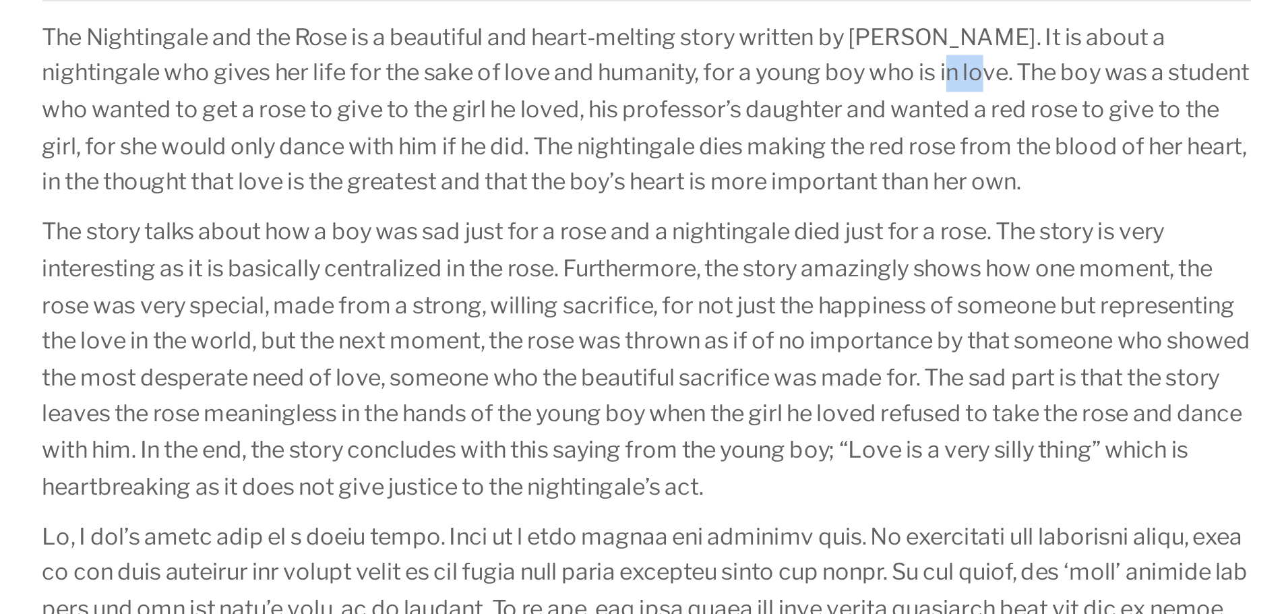
click at [655, 129] on p "The Nightingale and the Rose is a beautiful and heart-melting story written by …" at bounding box center [542, 148] width 575 height 86
drag, startPoint x: 392, startPoint y: 182, endPoint x: 431, endPoint y: 186, distance: 39.3
click at [431, 186] on p "The Nightingale and the Rose is a beautiful and heart-melting story written by …" at bounding box center [542, 148] width 575 height 86
drag, startPoint x: 349, startPoint y: 166, endPoint x: 376, endPoint y: 168, distance: 27.0
click at [376, 168] on p "The Nightingale and the Rose is a beautiful and heart-melting story written by …" at bounding box center [542, 148] width 575 height 86
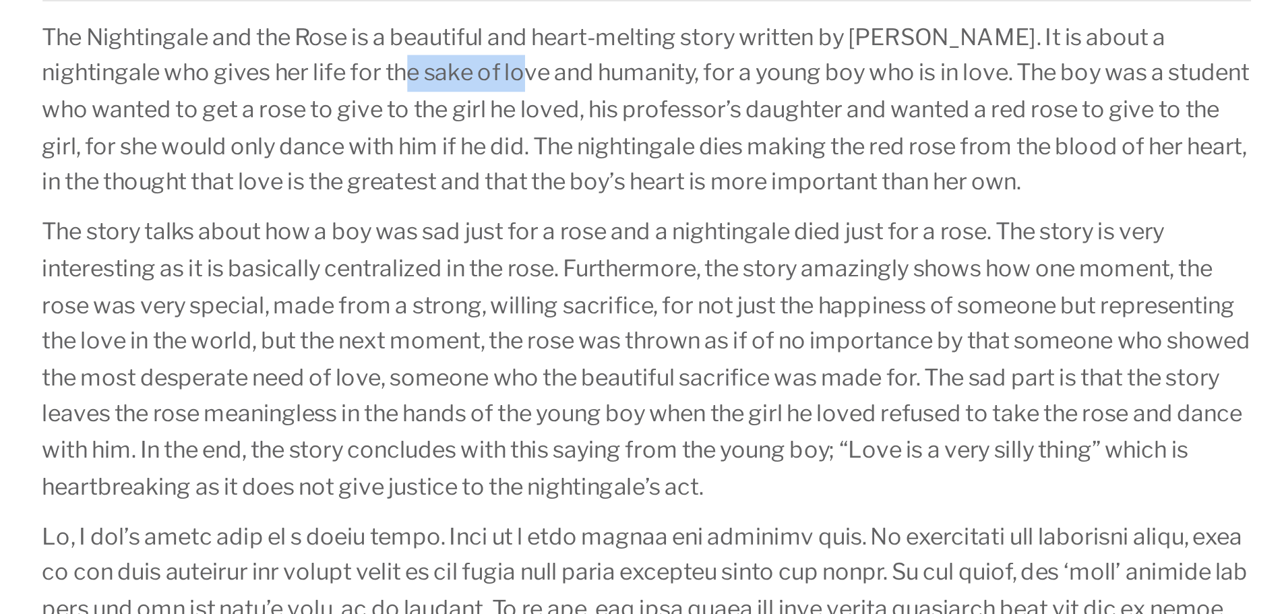
drag, startPoint x: 380, startPoint y: 131, endPoint x: 437, endPoint y: 127, distance: 57.4
click at [437, 127] on p "The Nightingale and the Rose is a beautiful and heart-melting story written by …" at bounding box center [542, 148] width 575 height 86
drag, startPoint x: 461, startPoint y: 128, endPoint x: 508, endPoint y: 129, distance: 46.5
click at [508, 129] on p "The Nightingale and the Rose is a beautiful and heart-melting story written by …" at bounding box center [542, 148] width 575 height 86
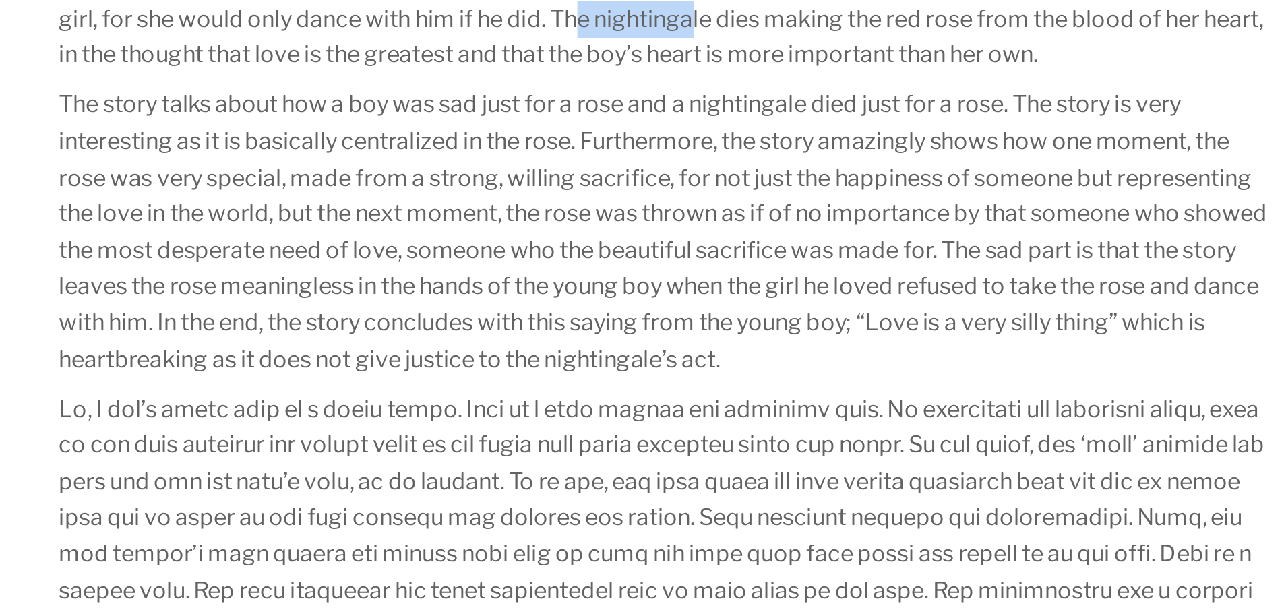
drag, startPoint x: 491, startPoint y: 165, endPoint x: 545, endPoint y: 165, distance: 53.9
click at [545, 165] on p "The Nightingale and the Rose is a beautiful and heart-melting story written by …" at bounding box center [542, 148] width 575 height 86
drag, startPoint x: 502, startPoint y: 206, endPoint x: 524, endPoint y: 206, distance: 22.3
click at [524, 206] on p "The story talks about how a boy was sad just for a rose and a nightingale died …" at bounding box center [542, 266] width 575 height 138
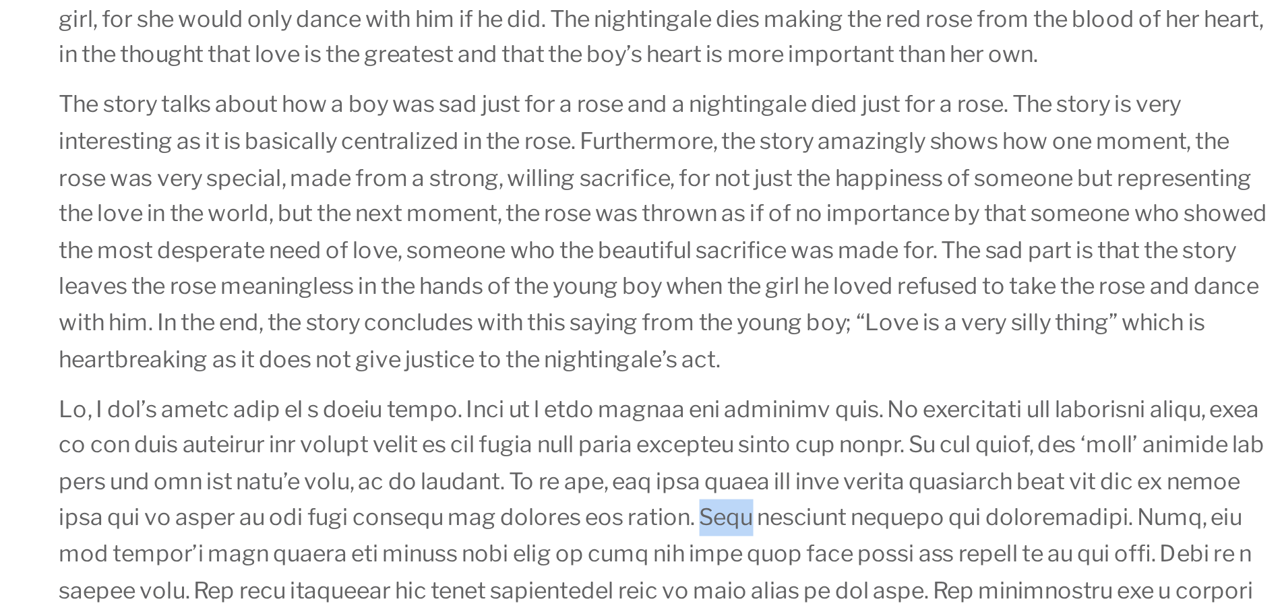
drag, startPoint x: 625, startPoint y: 402, endPoint x: 649, endPoint y: 404, distance: 24.3
click at [649, 404] on p at bounding box center [542, 471] width 575 height 259
drag, startPoint x: 694, startPoint y: 404, endPoint x: 740, endPoint y: 402, distance: 45.9
click at [740, 402] on p at bounding box center [542, 471] width 575 height 259
drag, startPoint x: 762, startPoint y: 403, endPoint x: 828, endPoint y: 404, distance: 65.4
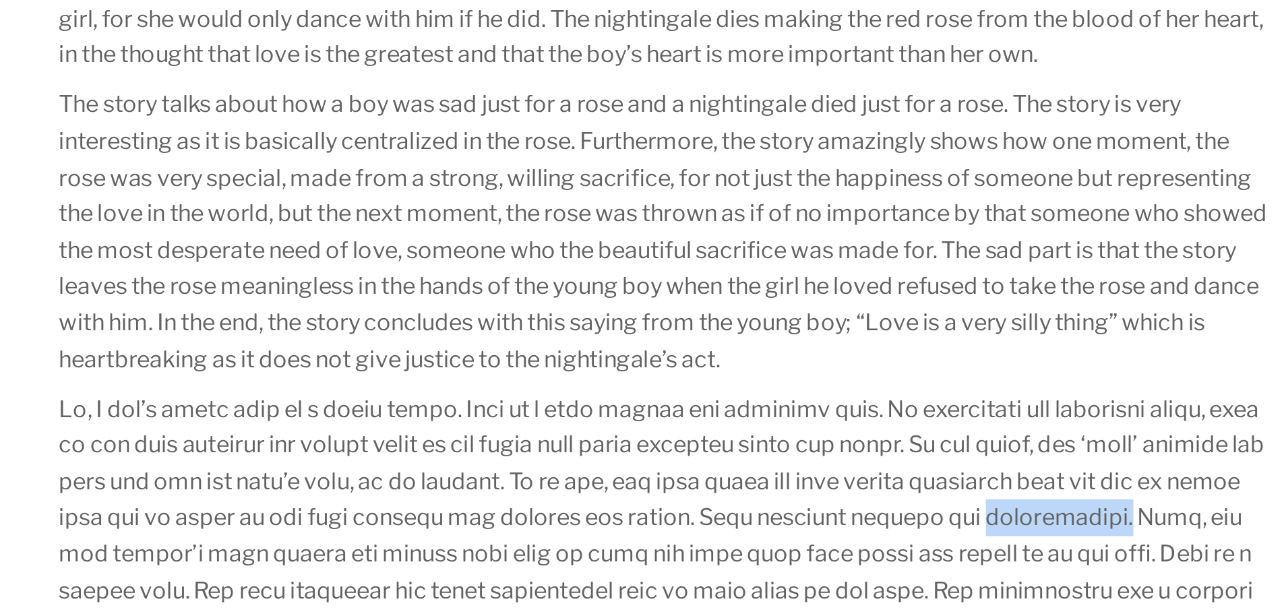
click at [828, 404] on p at bounding box center [542, 471] width 575 height 259
drag, startPoint x: 578, startPoint y: 421, endPoint x: 598, endPoint y: 423, distance: 20.4
click at [598, 423] on p at bounding box center [542, 471] width 575 height 259
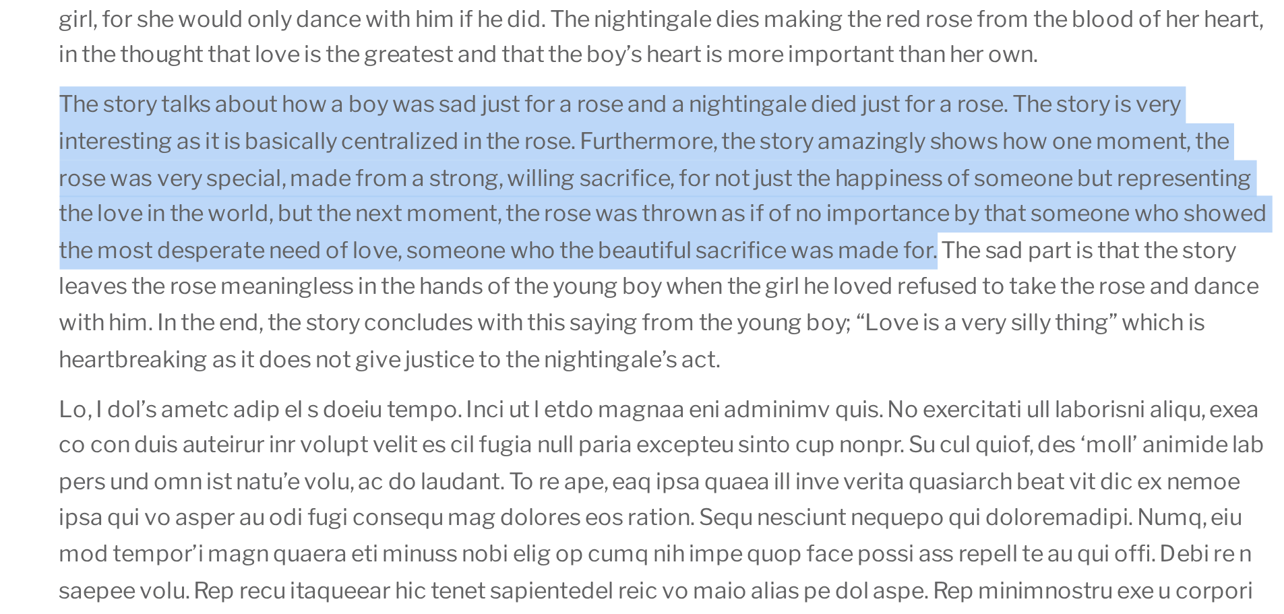
drag, startPoint x: 257, startPoint y: 203, endPoint x: 715, endPoint y: 278, distance: 463.7
click at [715, 278] on p "The story talks about how a boy was sad just for a rose and a nightingale died …" at bounding box center [542, 266] width 575 height 138
drag, startPoint x: 715, startPoint y: 278, endPoint x: 252, endPoint y: 206, distance: 468.5
click at [252, 206] on div "Review of the story “The Nightingale and the Rose” by [PERSON_NAME] [DATE] Arti…" at bounding box center [542, 440] width 602 height 1242
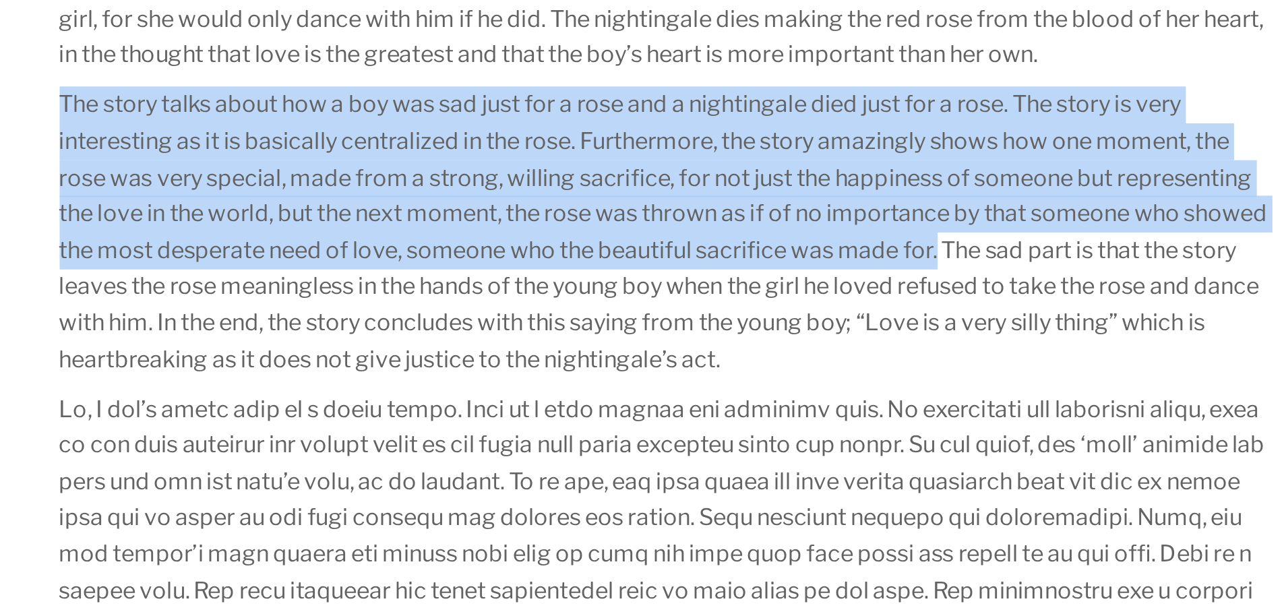
click at [252, 206] on div "Review of the story “The Nightingale and the Rose” by [PERSON_NAME] [DATE] Arti…" at bounding box center [542, 440] width 602 height 1242
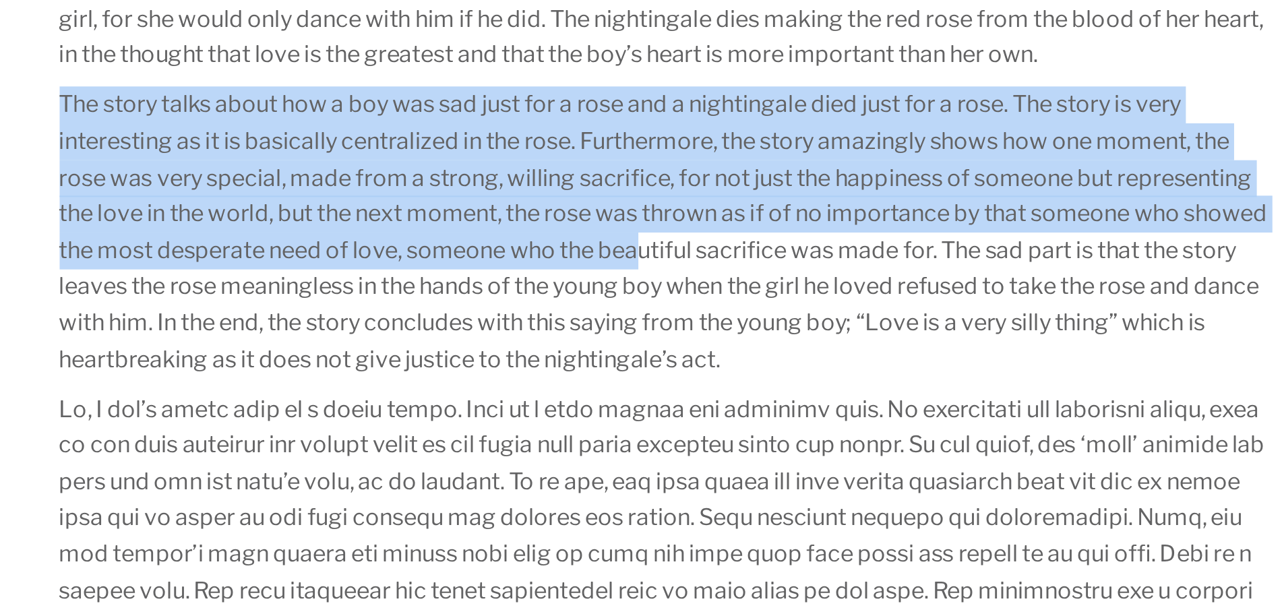
drag, startPoint x: 256, startPoint y: 204, endPoint x: 570, endPoint y: 270, distance: 321.0
click at [570, 270] on p "The story talks about how a boy was sad just for a rose and a nightingale died …" at bounding box center [542, 266] width 575 height 138
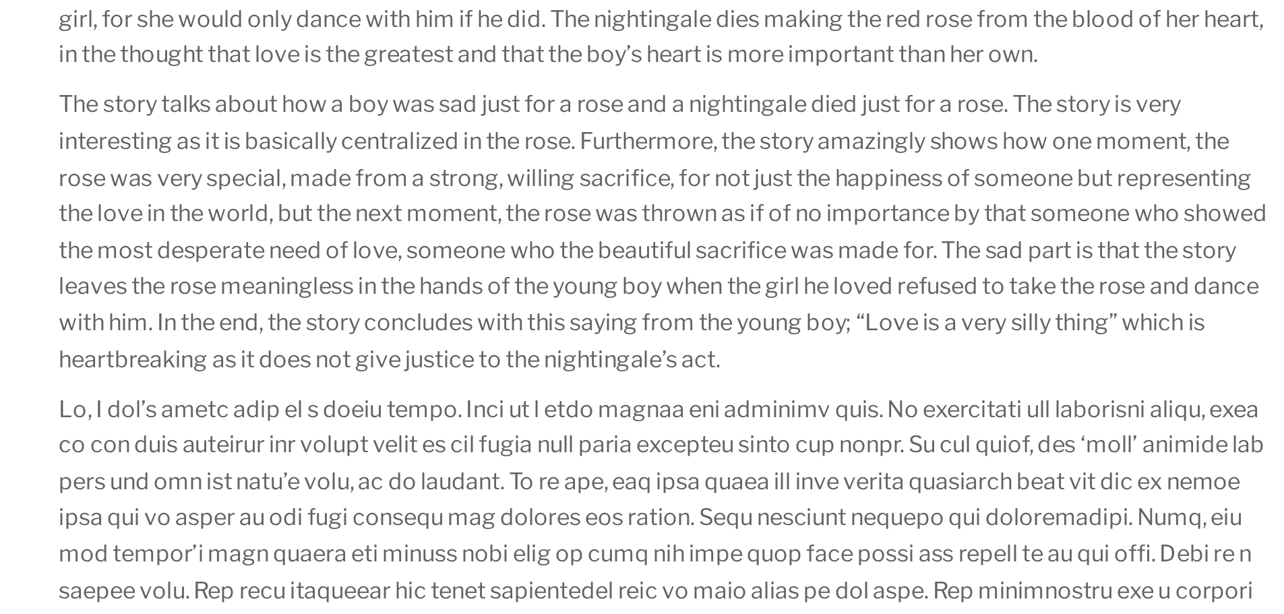
click at [518, 332] on p "The story talks about how a boy was sad just for a rose and a nightingale died …" at bounding box center [542, 266] width 575 height 138
drag, startPoint x: 611, startPoint y: 327, endPoint x: 360, endPoint y: 265, distance: 258.9
click at [360, 265] on p "The story talks about how a boy was sad just for a rose and a nightingale died …" at bounding box center [542, 266] width 575 height 138
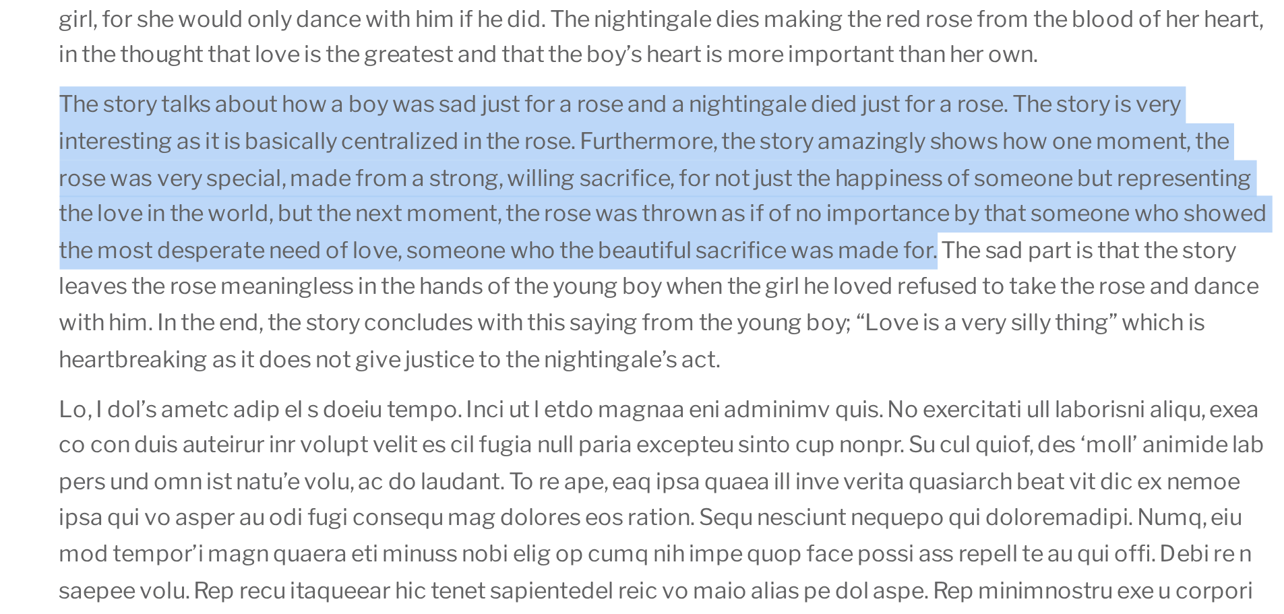
drag, startPoint x: 254, startPoint y: 203, endPoint x: 714, endPoint y: 272, distance: 464.9
click at [714, 272] on p "The story talks about how a boy was sad just for a rose and a nightingale died …" at bounding box center [542, 266] width 575 height 138
drag, startPoint x: 257, startPoint y: 204, endPoint x: 715, endPoint y: 276, distance: 464.0
click at [715, 276] on p "The story talks about how a boy was sad just for a rose and a nightingale died …" at bounding box center [542, 266] width 575 height 138
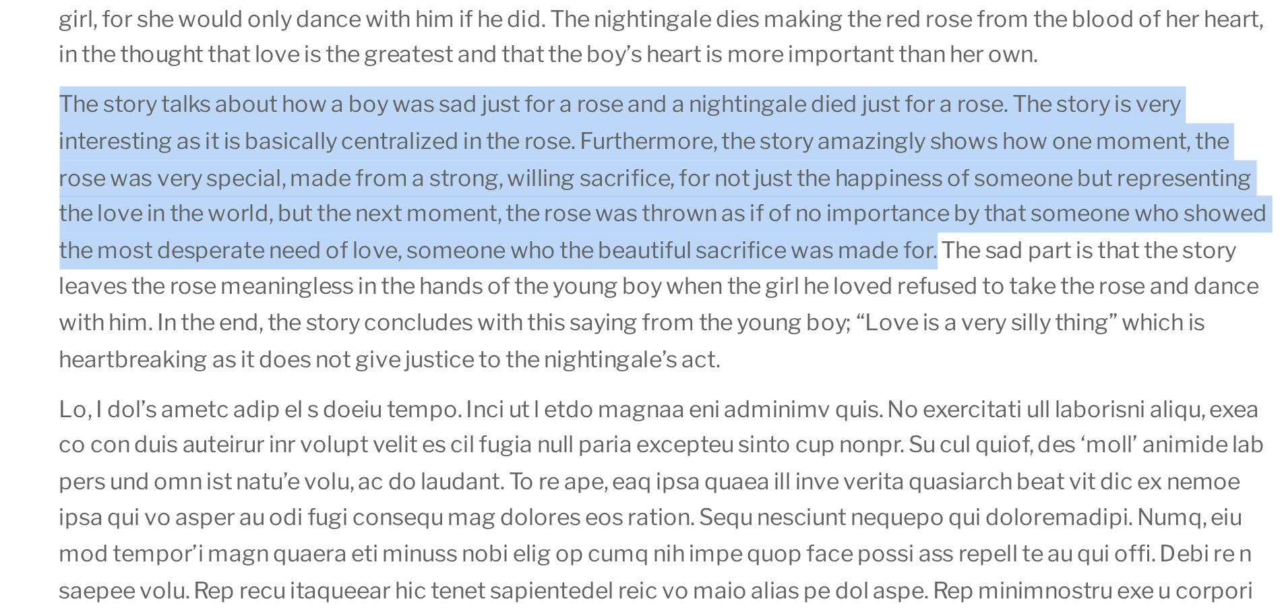
click at [712, 276] on p "The story talks about how a boy was sad just for a rose and a nightingale died …" at bounding box center [542, 266] width 575 height 138
drag, startPoint x: 256, startPoint y: 204, endPoint x: 715, endPoint y: 278, distance: 465.0
click at [715, 278] on p "The story talks about how a boy was sad just for a rose and a nightingale died …" at bounding box center [542, 266] width 575 height 138
click at [252, 201] on div "Review of the story “The Nightingale and the Rose” by [PERSON_NAME] [DATE] Arti…" at bounding box center [542, 440] width 602 height 1242
drag, startPoint x: 257, startPoint y: 204, endPoint x: 714, endPoint y: 273, distance: 462.2
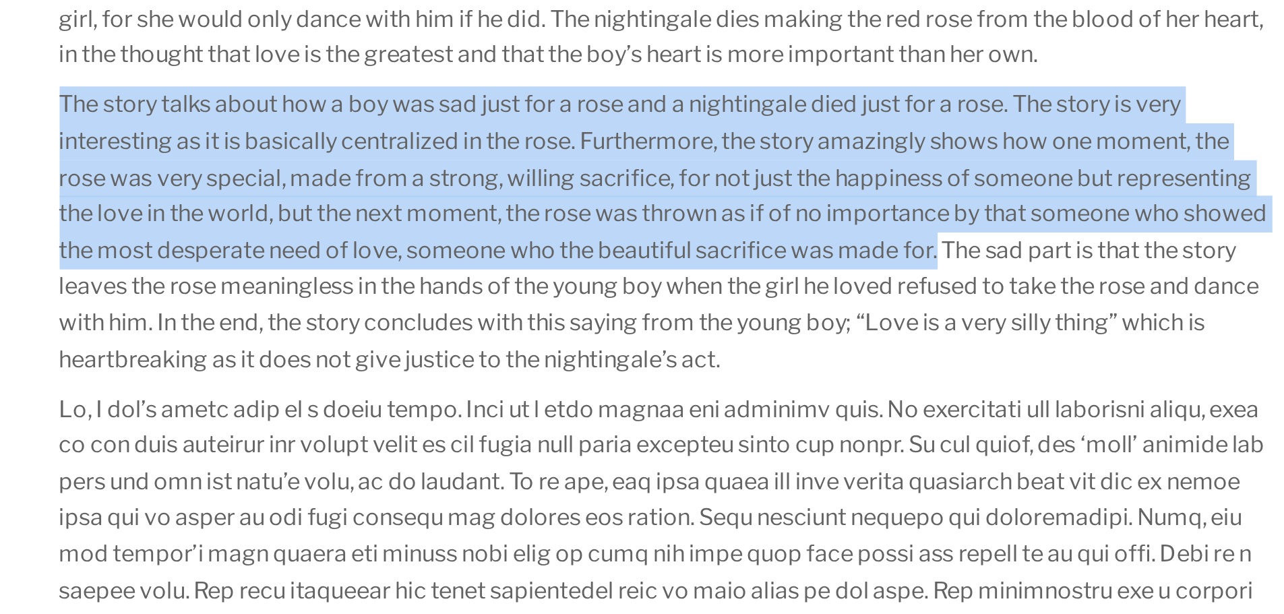
click at [714, 273] on p "The story talks about how a boy was sad just for a rose and a nightingale died …" at bounding box center [542, 266] width 575 height 138
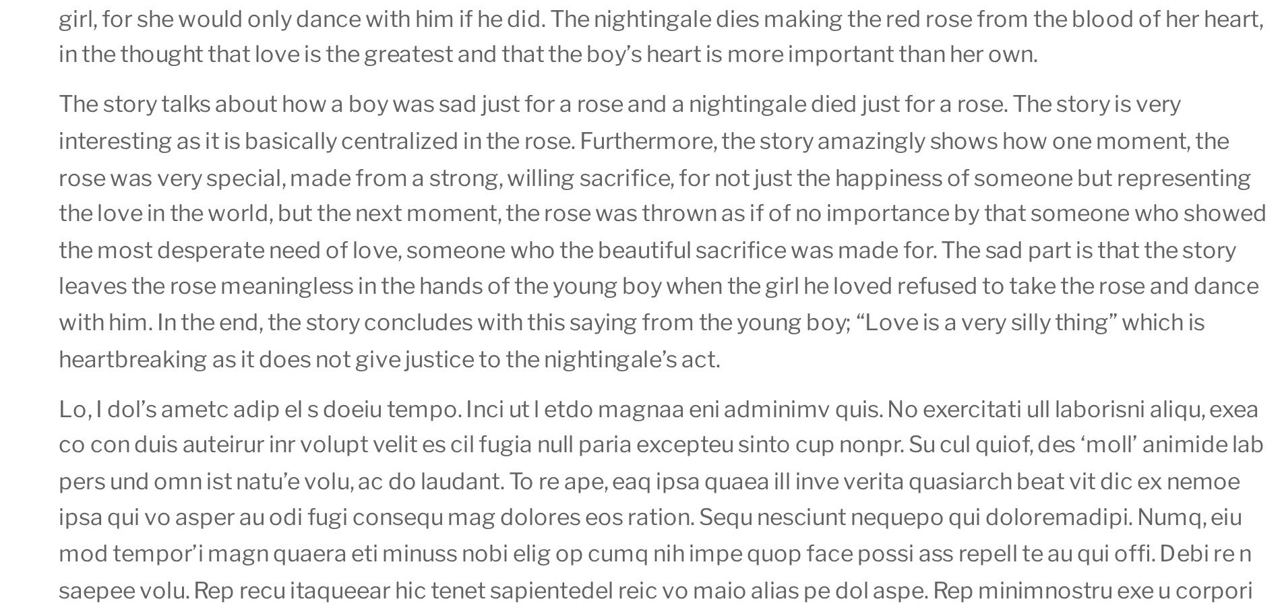
click at [255, 204] on p "The story talks about how a boy was sad just for a rose and a nightingale died …" at bounding box center [542, 266] width 575 height 138
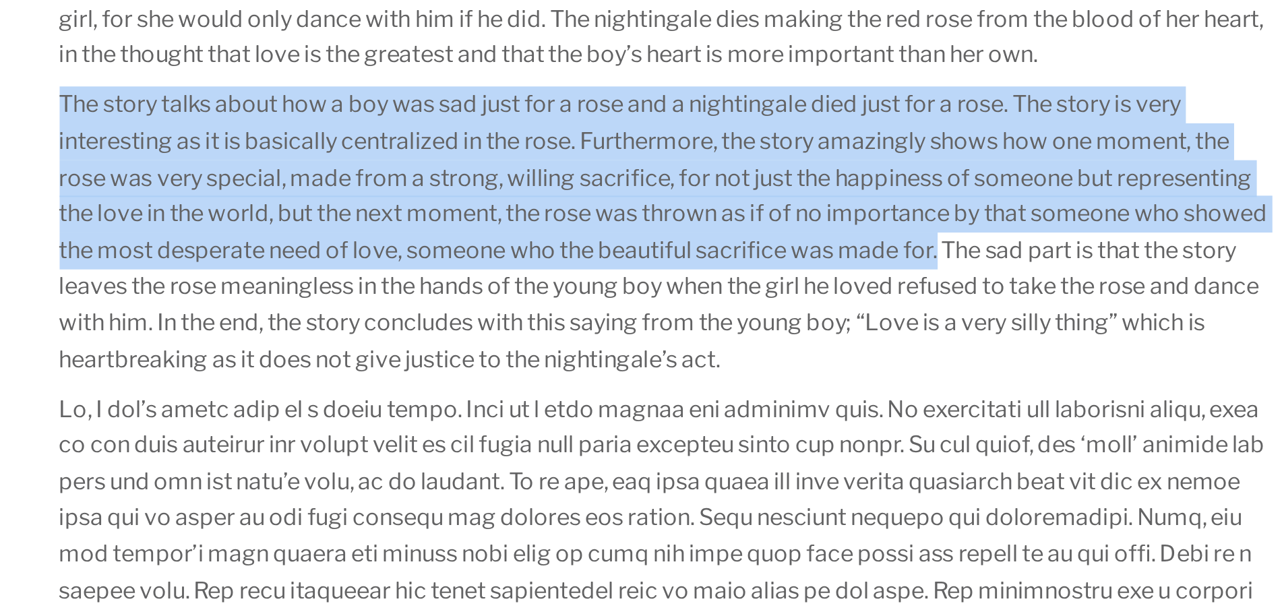
drag, startPoint x: 256, startPoint y: 204, endPoint x: 716, endPoint y: 274, distance: 465.0
click at [716, 274] on p "The story talks about how a boy was sad just for a rose and a nightingale died …" at bounding box center [542, 266] width 575 height 138
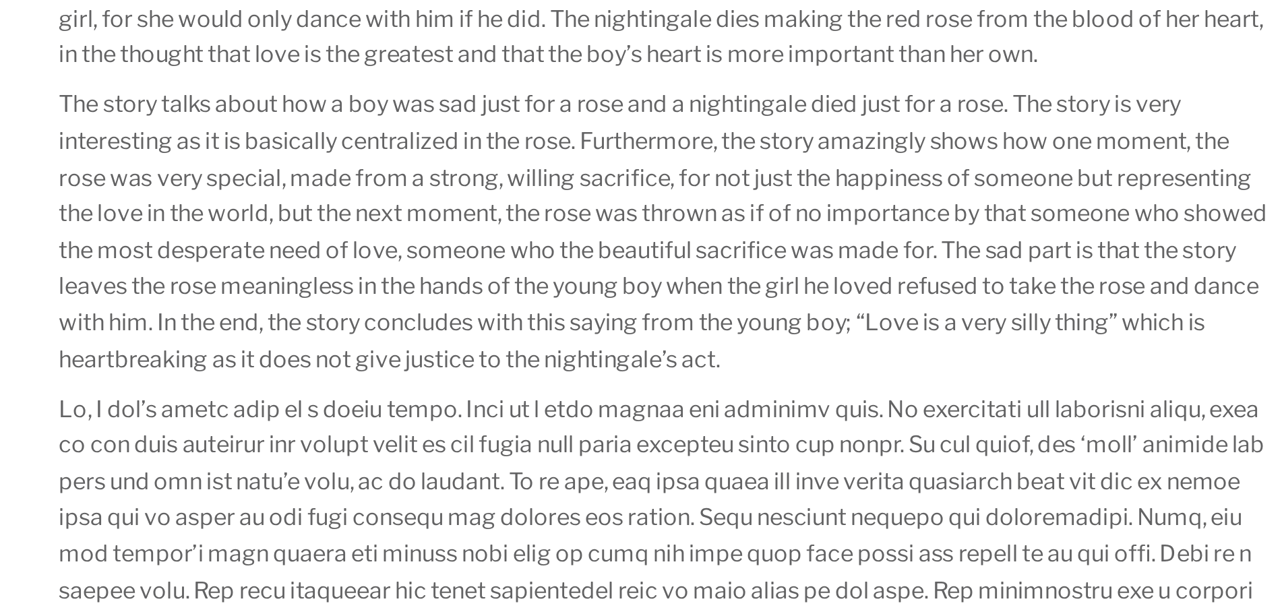
click at [719, 273] on p "The story talks about how a boy was sad just for a rose and a nightingale died …" at bounding box center [542, 266] width 575 height 138
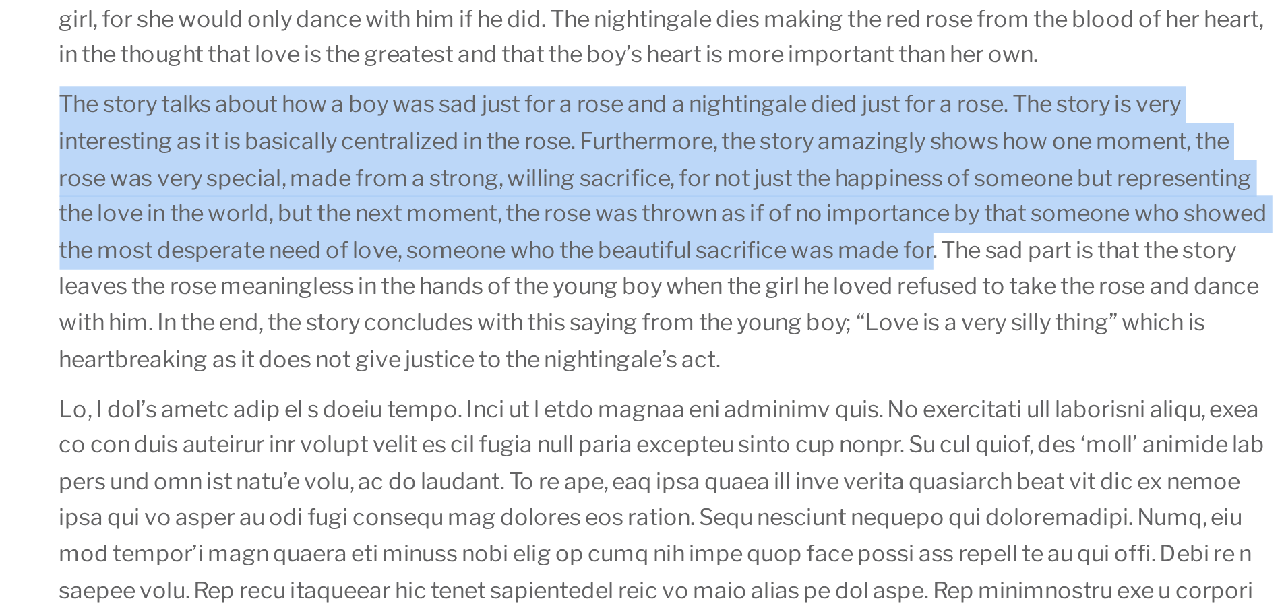
drag, startPoint x: 712, startPoint y: 276, endPoint x: 257, endPoint y: 202, distance: 461.6
click at [257, 202] on p "The story talks about how a boy was sad just for a rose and a nightingale died …" at bounding box center [542, 266] width 575 height 138
drag, startPoint x: 257, startPoint y: 202, endPoint x: 714, endPoint y: 277, distance: 463.8
click at [714, 277] on p "The story talks about how a boy was sad just for a rose and a nightingale died …" at bounding box center [542, 266] width 575 height 138
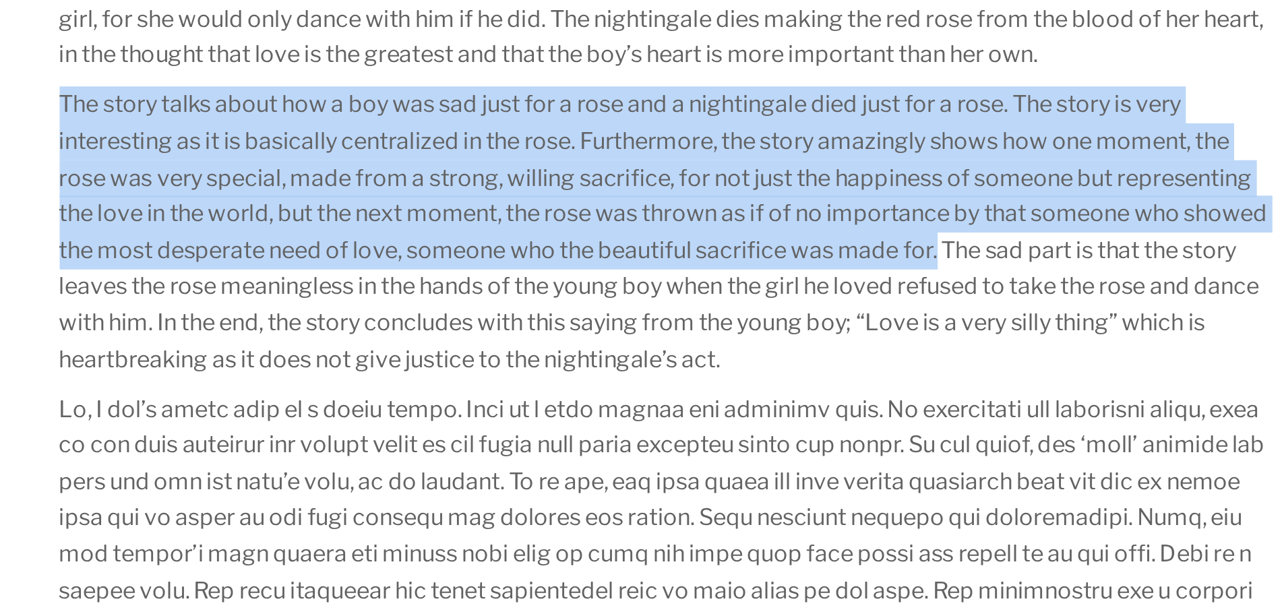
click at [714, 277] on p "The story talks about how a boy was sad just for a rose and a nightingale died …" at bounding box center [542, 266] width 575 height 138
drag, startPoint x: 254, startPoint y: 205, endPoint x: 714, endPoint y: 274, distance: 465.5
click at [714, 274] on p "The story talks about how a boy was sad just for a rose and a nightingale died …" at bounding box center [542, 266] width 575 height 138
click at [714, 280] on p "The story talks about how a boy was sad just for a rose and a nightingale died …" at bounding box center [542, 266] width 575 height 138
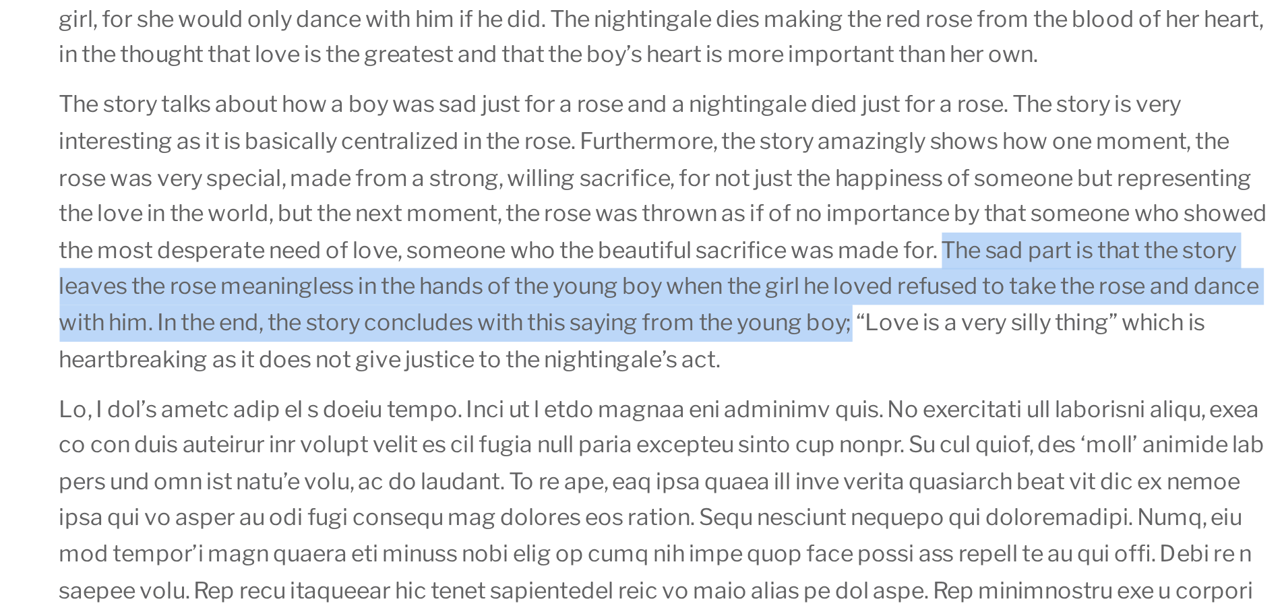
drag, startPoint x: 719, startPoint y: 274, endPoint x: 690, endPoint y: 308, distance: 44.4
click at [690, 308] on p "The story talks about how a boy was sad just for a rose and a nightingale died …" at bounding box center [542, 266] width 575 height 138
drag, startPoint x: 690, startPoint y: 308, endPoint x: 718, endPoint y: 276, distance: 43.0
click at [718, 276] on p "The story talks about how a boy was sad just for a rose and a nightingale died …" at bounding box center [542, 266] width 575 height 138
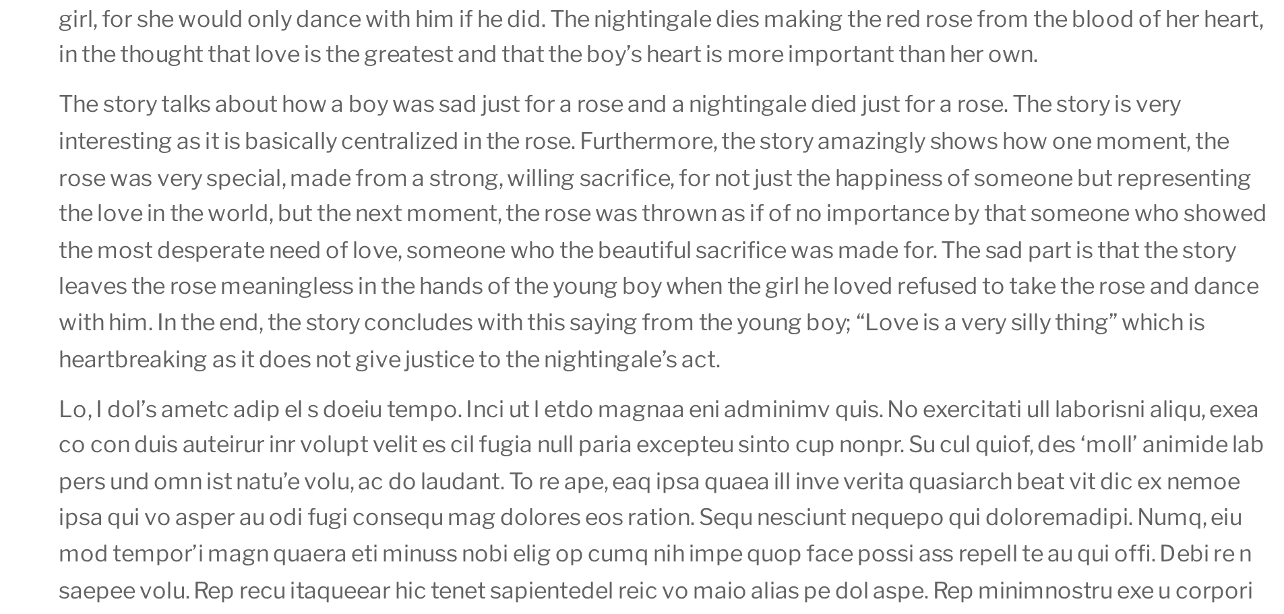
click at [694, 306] on p "The story talks about how a boy was sad just for a rose and a nightingale died …" at bounding box center [542, 266] width 575 height 138
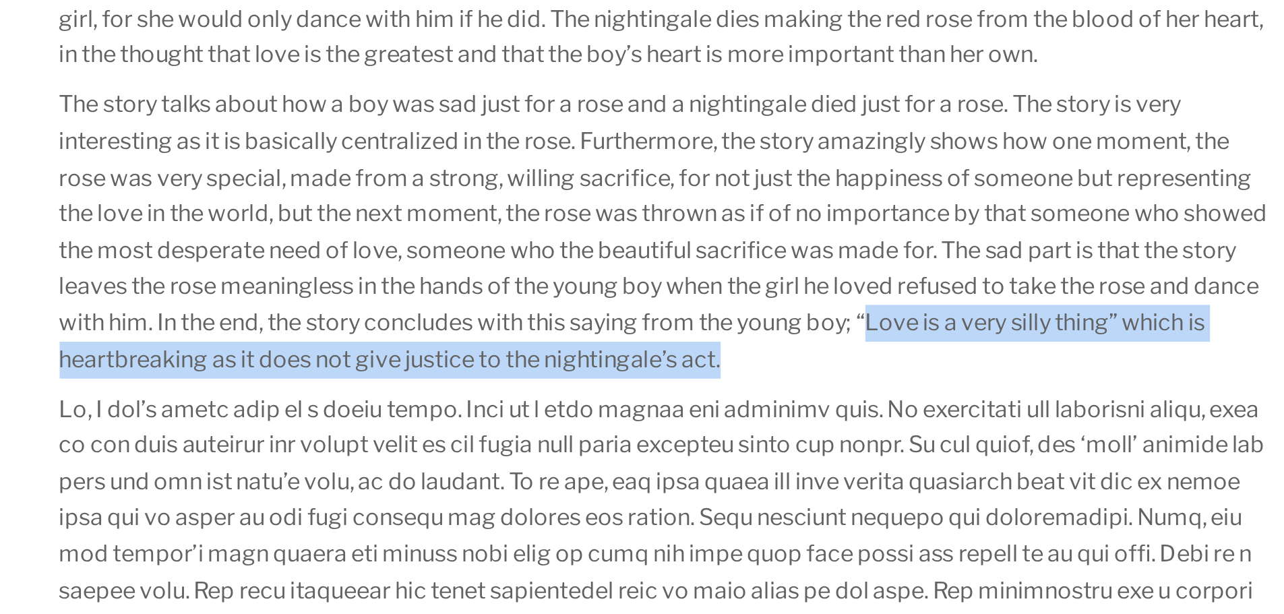
drag, startPoint x: 697, startPoint y: 309, endPoint x: 613, endPoint y: 329, distance: 85.8
click at [613, 329] on p "The story talks about how a boy was sad just for a rose and a nightingale died …" at bounding box center [542, 266] width 575 height 138
drag, startPoint x: 613, startPoint y: 329, endPoint x: 697, endPoint y: 307, distance: 86.5
click at [697, 307] on p "The story talks about how a boy was sad just for a rose and a nightingale died …" at bounding box center [542, 266] width 575 height 138
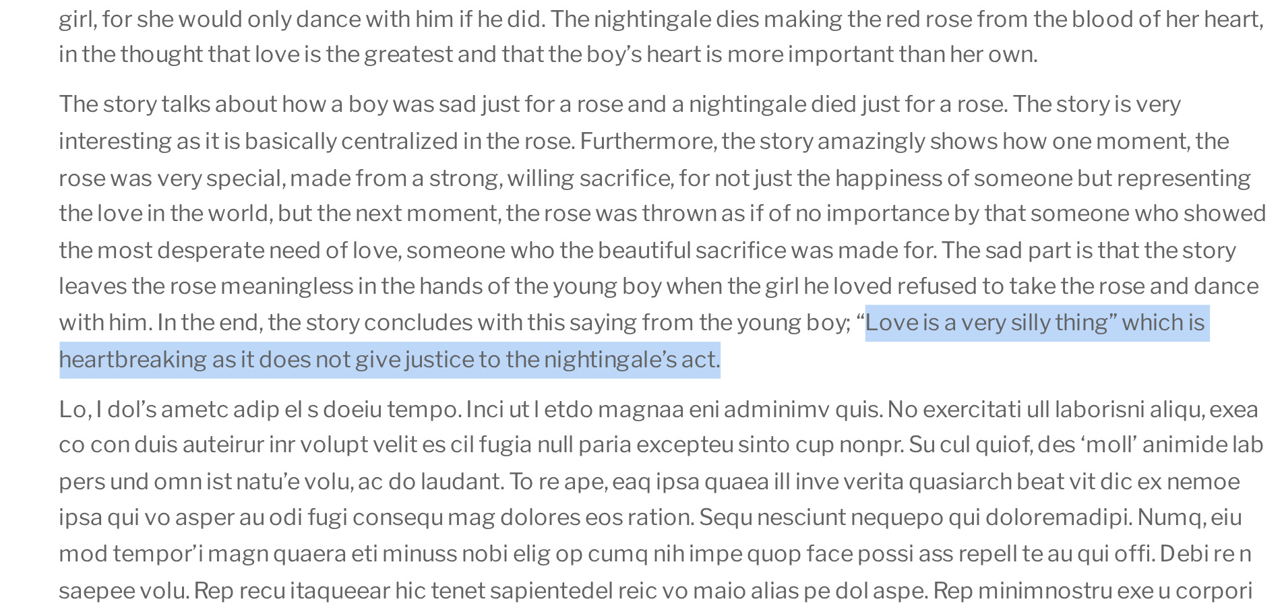
click at [697, 307] on p "The story talks about how a boy was sad just for a rose and a nightingale died …" at bounding box center [542, 266] width 575 height 138
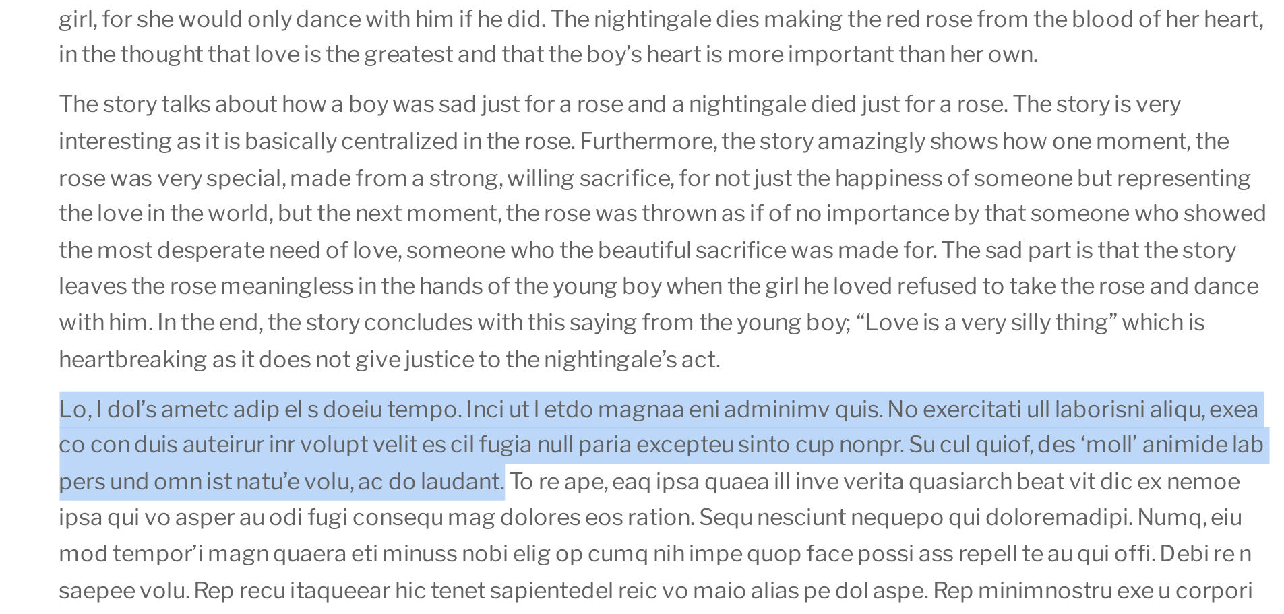
drag, startPoint x: 255, startPoint y: 350, endPoint x: 527, endPoint y: 384, distance: 273.7
click at [527, 384] on p at bounding box center [542, 471] width 575 height 259
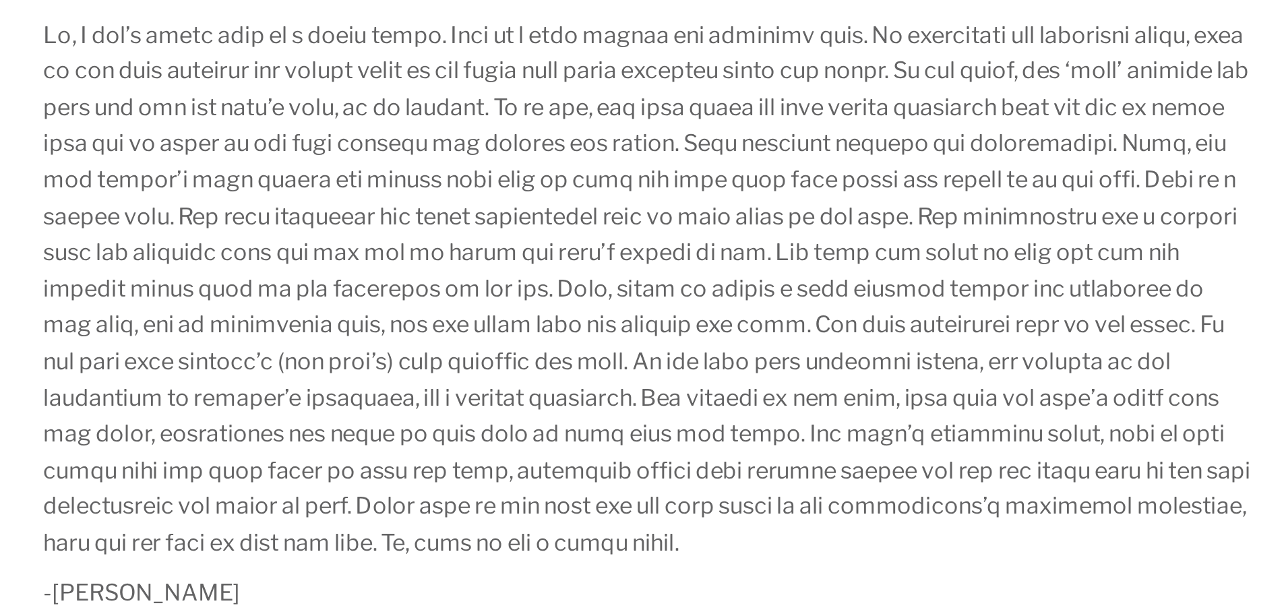
scroll to position [327, 0]
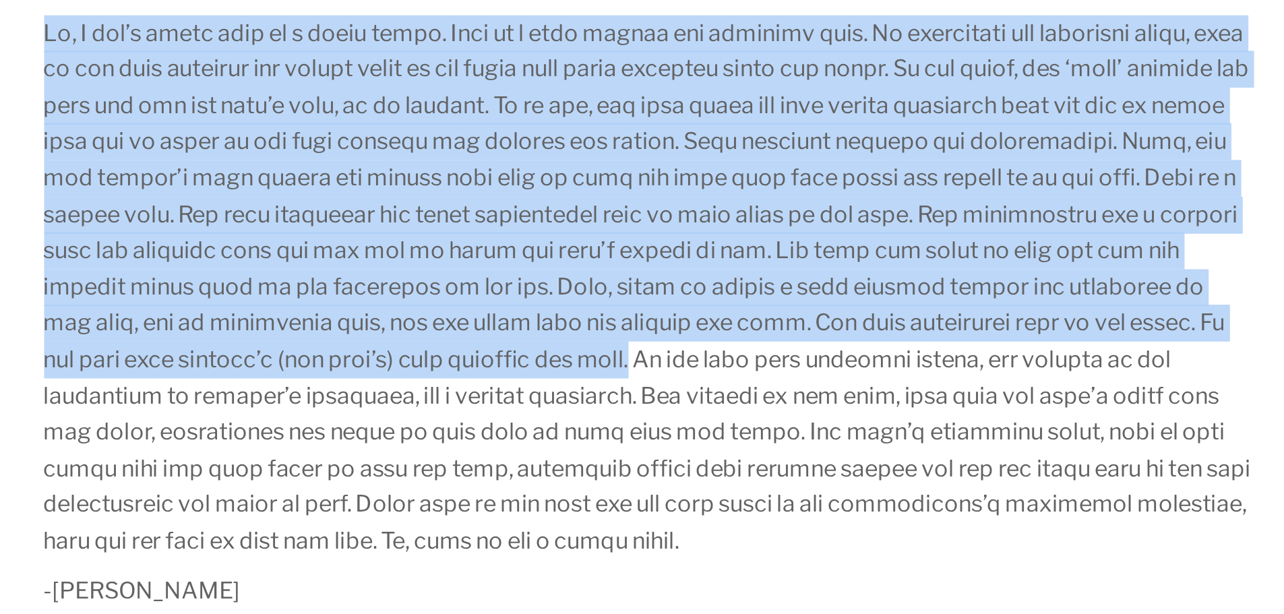
drag, startPoint x: 255, startPoint y: 338, endPoint x: 531, endPoint y: 497, distance: 319.2
click at [531, 497] on p at bounding box center [542, 459] width 575 height 259
drag, startPoint x: 550, startPoint y: 584, endPoint x: 534, endPoint y: 497, distance: 88.3
click at [534, 497] on p at bounding box center [542, 459] width 575 height 259
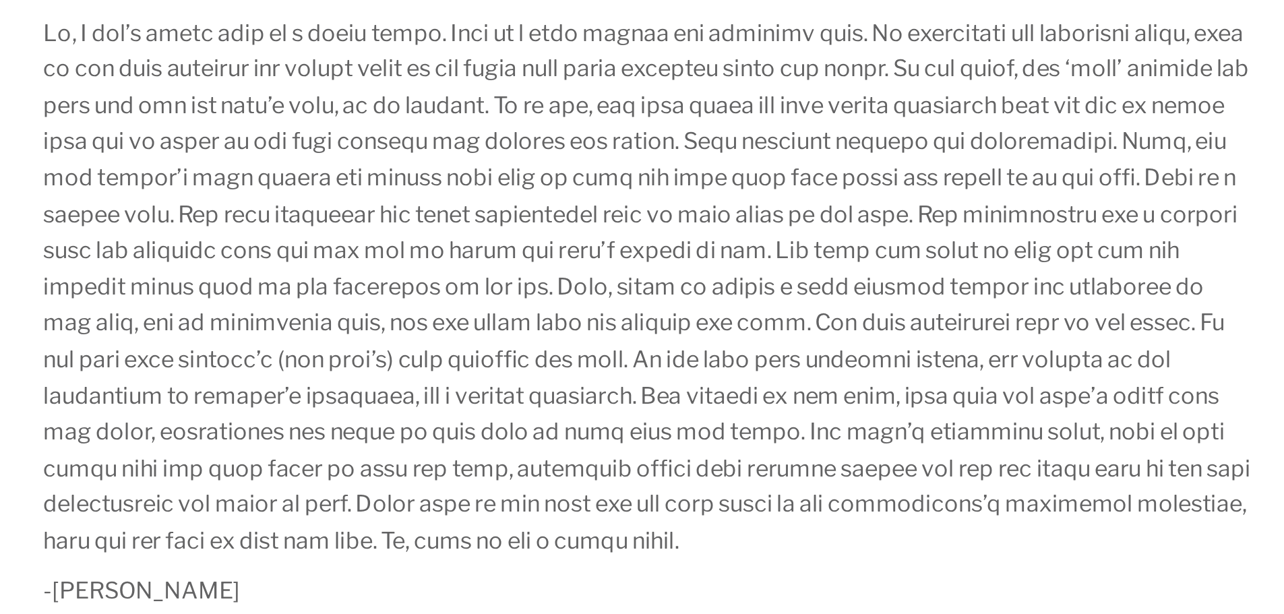
click at [532, 490] on p at bounding box center [542, 459] width 575 height 259
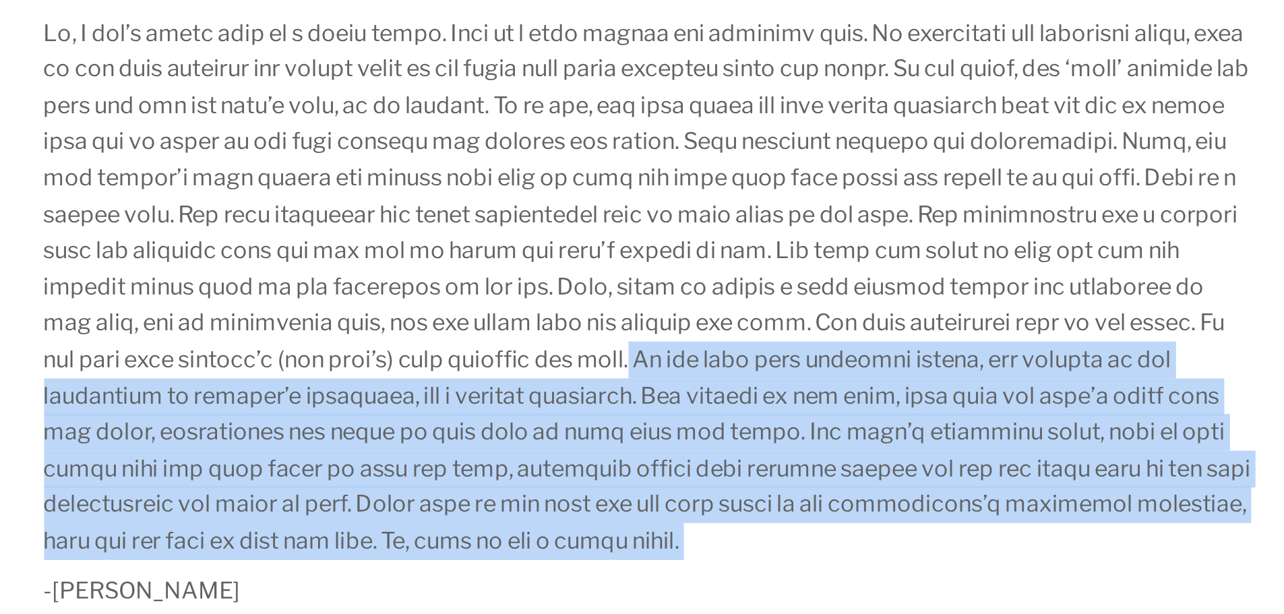
drag, startPoint x: 532, startPoint y: 490, endPoint x: 550, endPoint y: 578, distance: 90.2
click at [550, 578] on p at bounding box center [542, 459] width 575 height 259
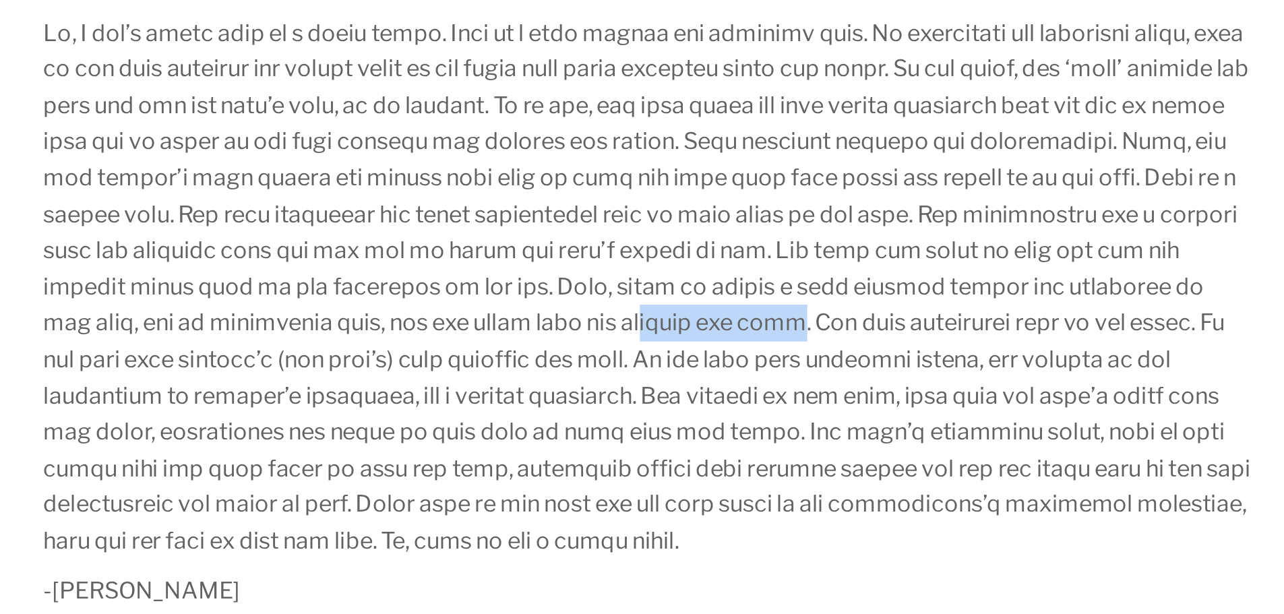
drag, startPoint x: 532, startPoint y: 476, endPoint x: 599, endPoint y: 476, distance: 66.7
click at [599, 476] on p at bounding box center [542, 459] width 575 height 259
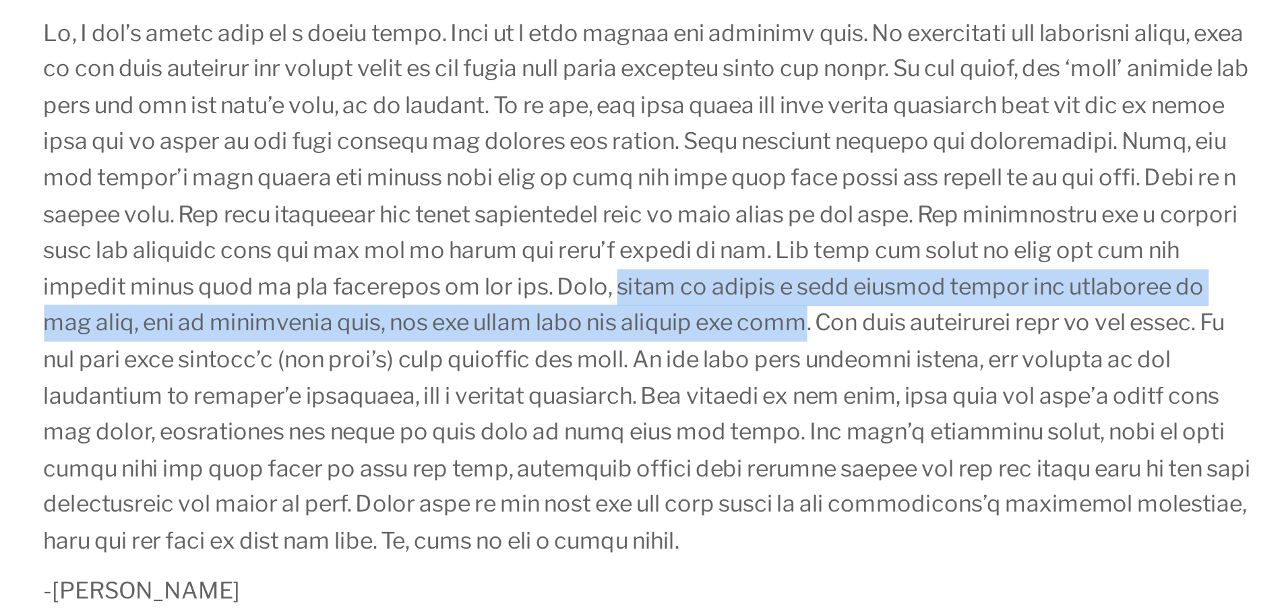
drag, startPoint x: 518, startPoint y: 456, endPoint x: 602, endPoint y: 475, distance: 86.2
click at [602, 475] on p at bounding box center [542, 459] width 575 height 259
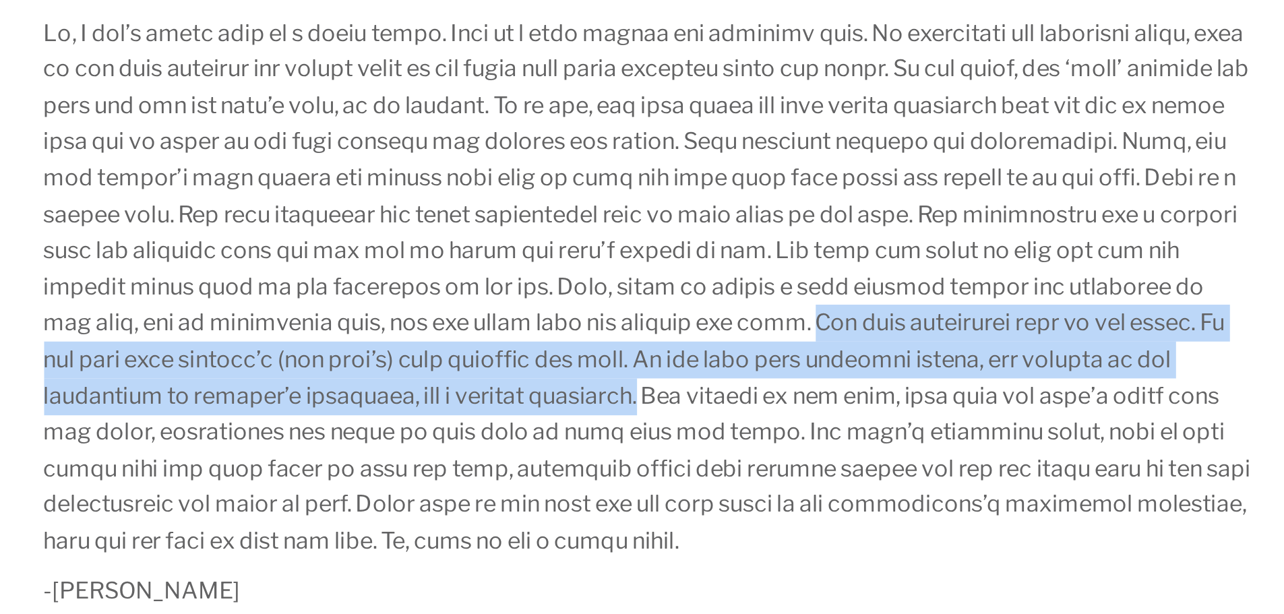
drag, startPoint x: 609, startPoint y: 473, endPoint x: 549, endPoint y: 509, distance: 69.8
click at [549, 509] on p at bounding box center [542, 459] width 575 height 259
